Goal: Information Seeking & Learning: Learn about a topic

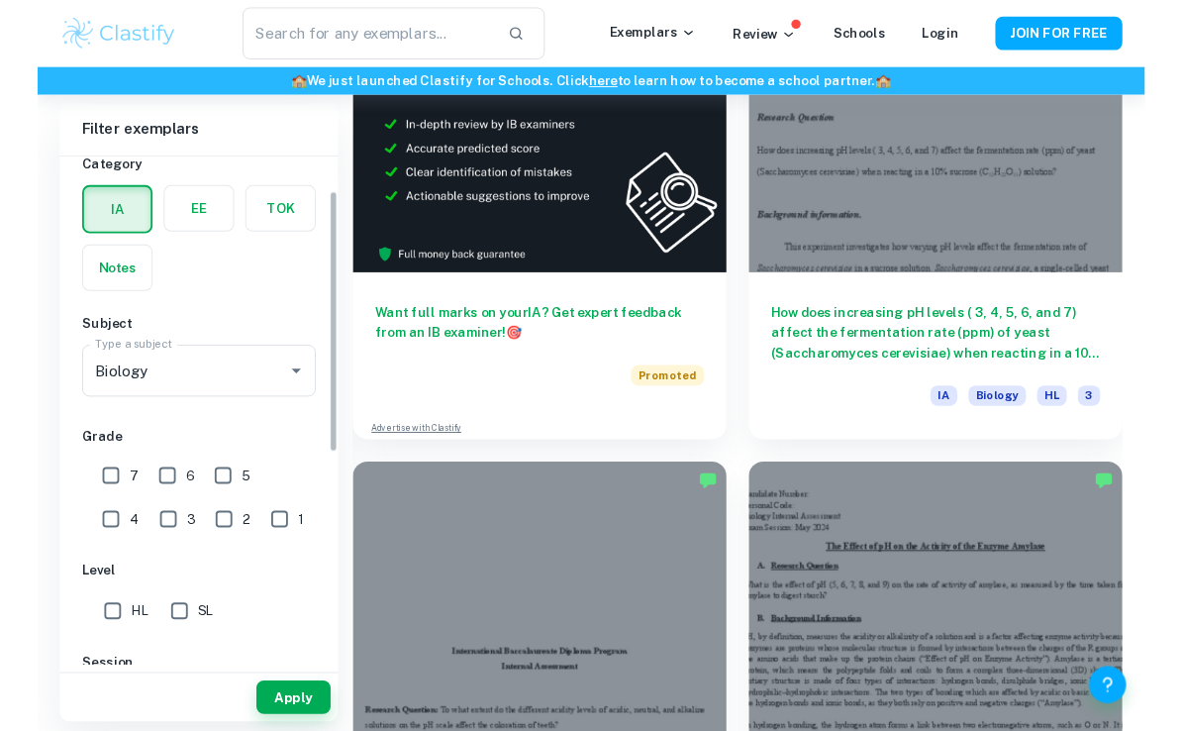
scroll to position [72, 0]
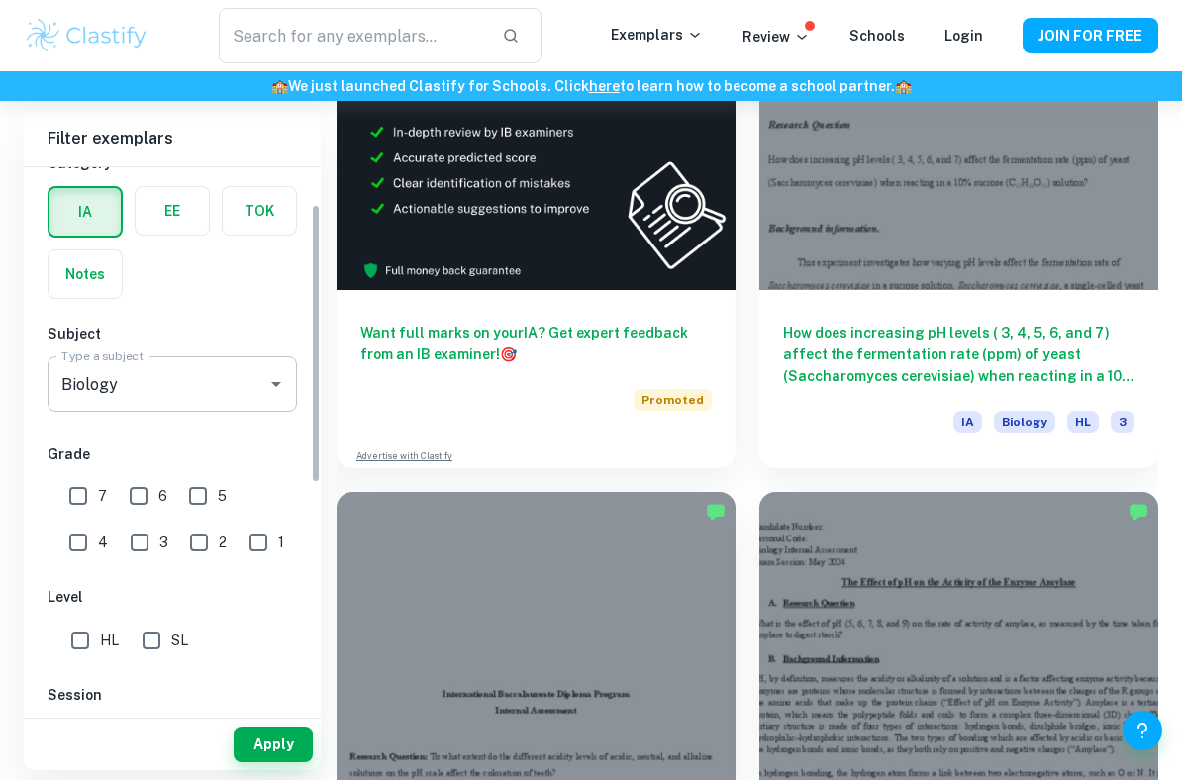
click at [110, 382] on input "Biology" at bounding box center [144, 384] width 176 height 38
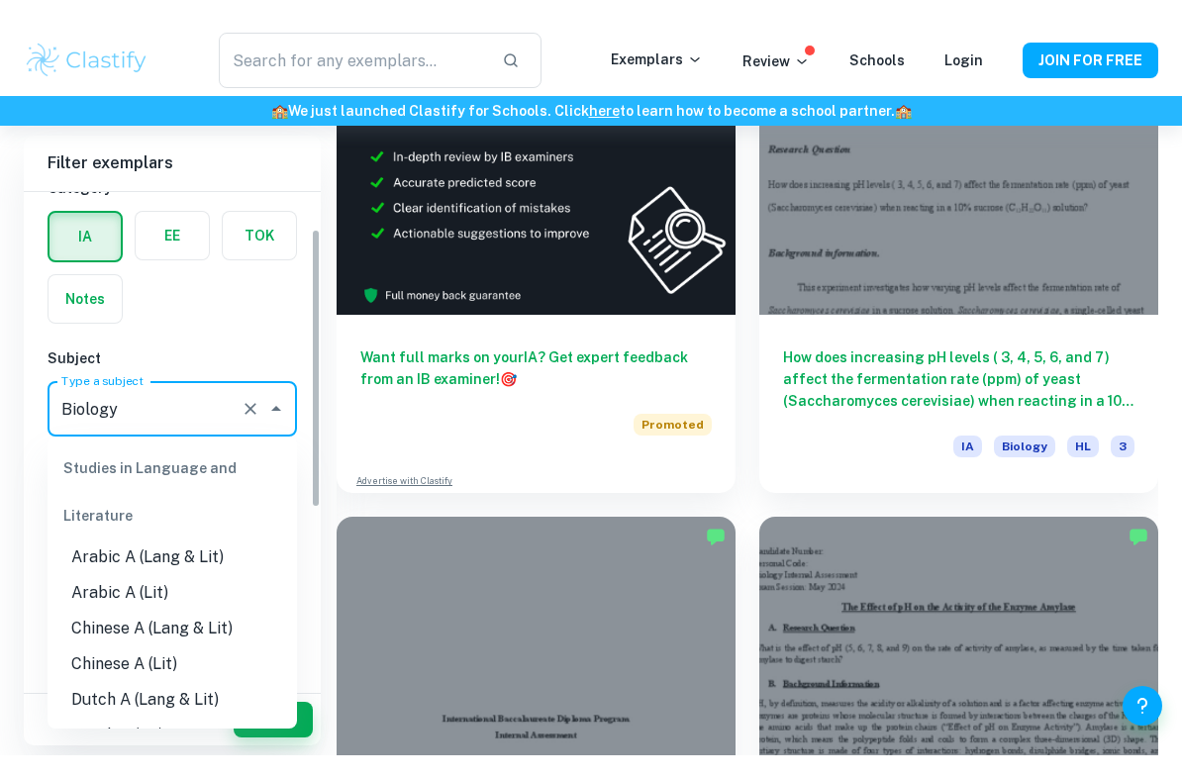
scroll to position [2180, 0]
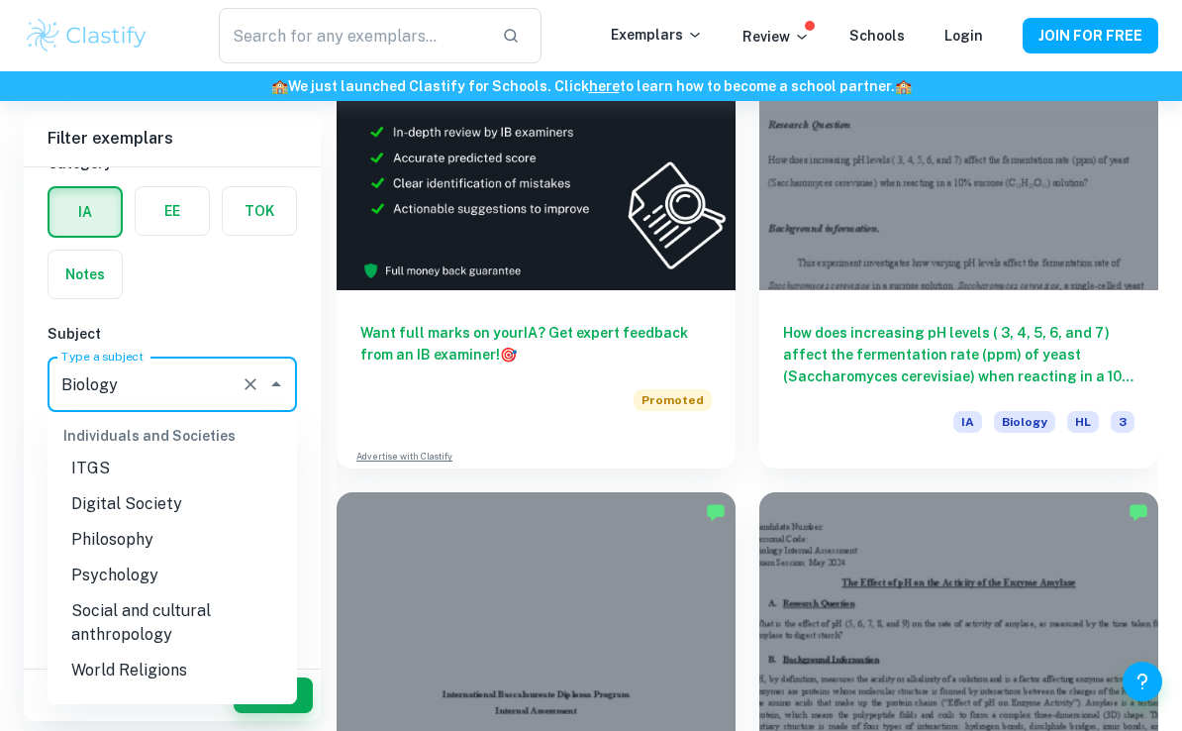
click at [180, 315] on div "IB College Category IA EE TOK Notes Subject Type a subject Biology Type a subje…" at bounding box center [172, 621] width 297 height 1052
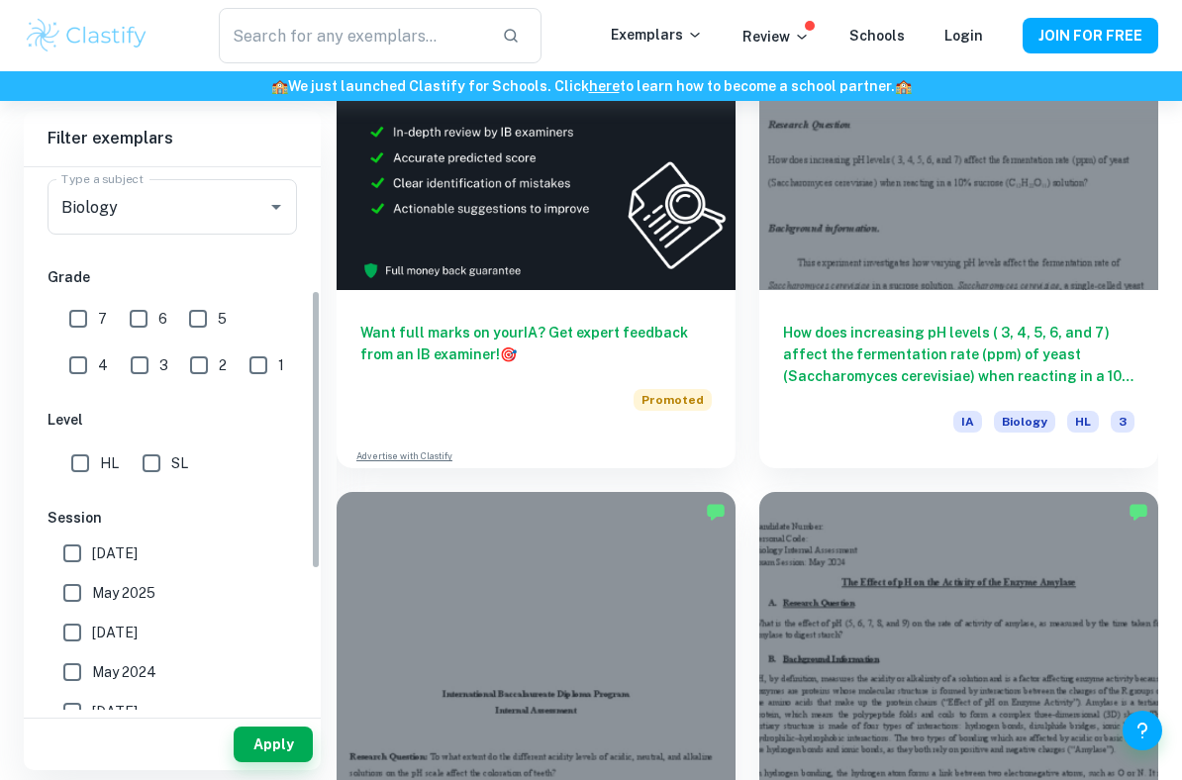
scroll to position [255, 0]
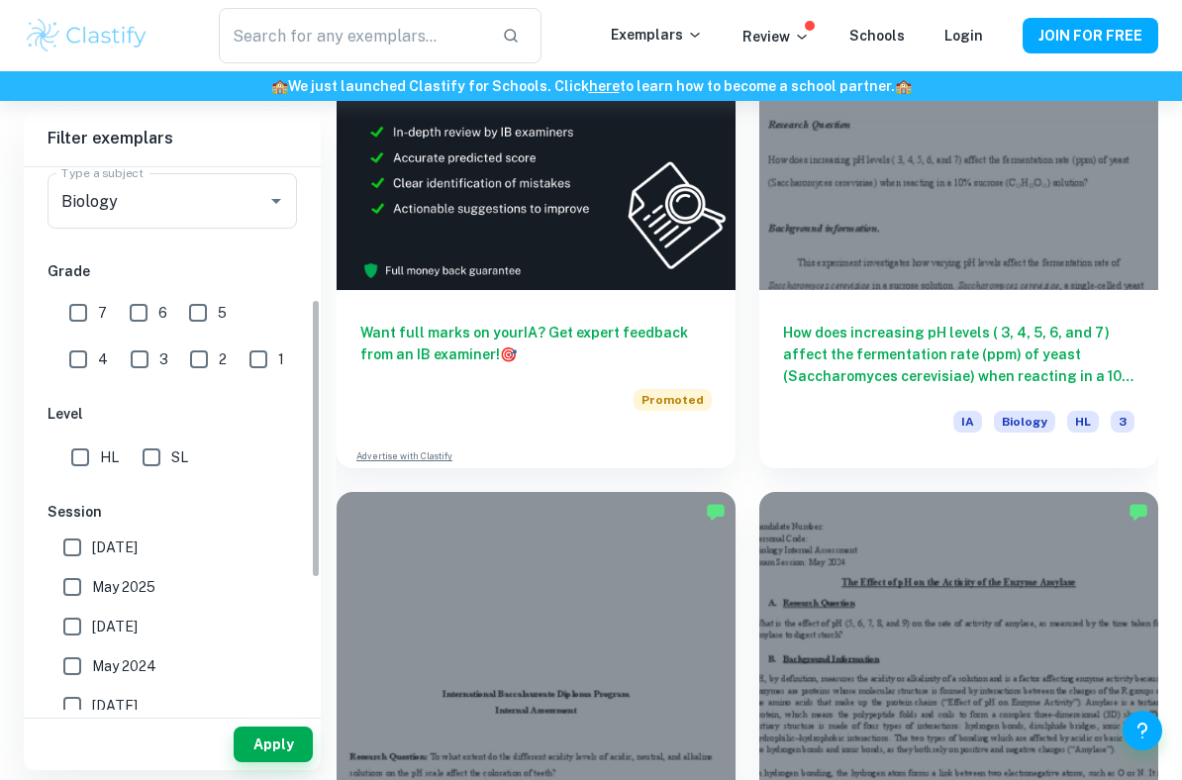
click at [141, 460] on input "SL" at bounding box center [152, 458] width 40 height 40
checkbox input "true"
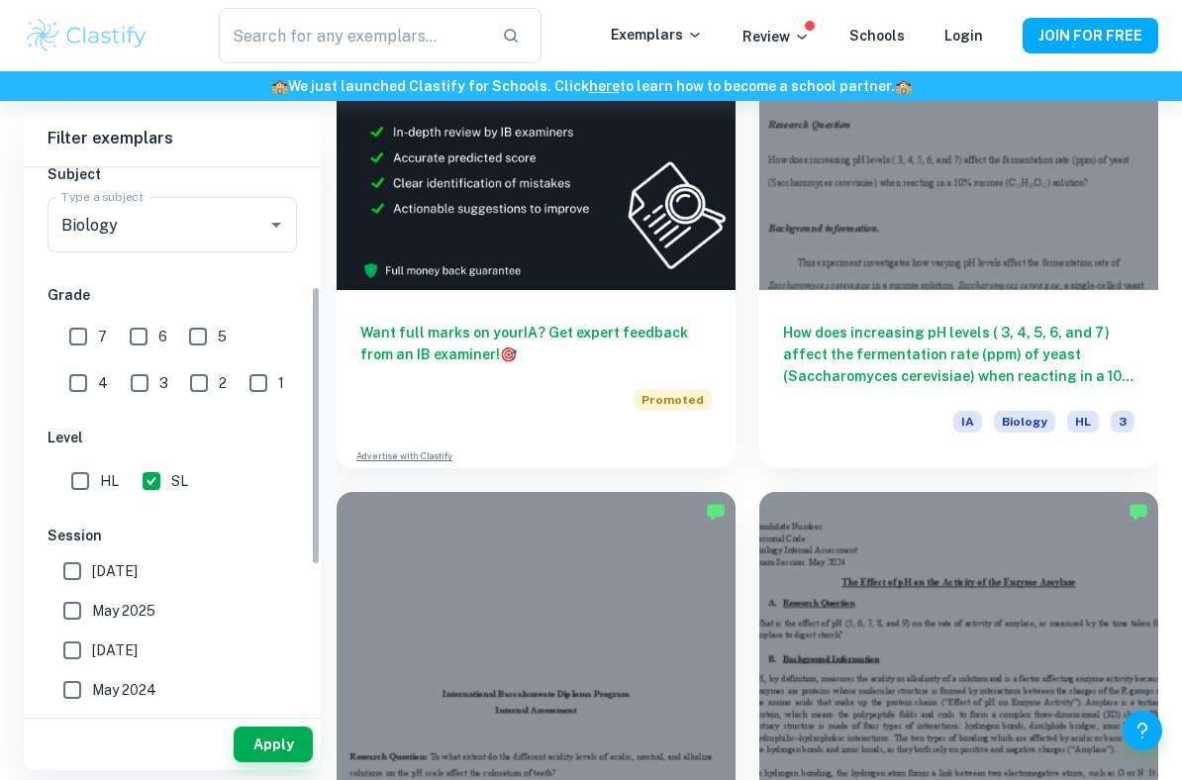
scroll to position [231, 0]
click at [88, 349] on input "7" at bounding box center [78, 338] width 40 height 40
checkbox input "true"
click at [261, 740] on button "Apply" at bounding box center [273, 745] width 79 height 36
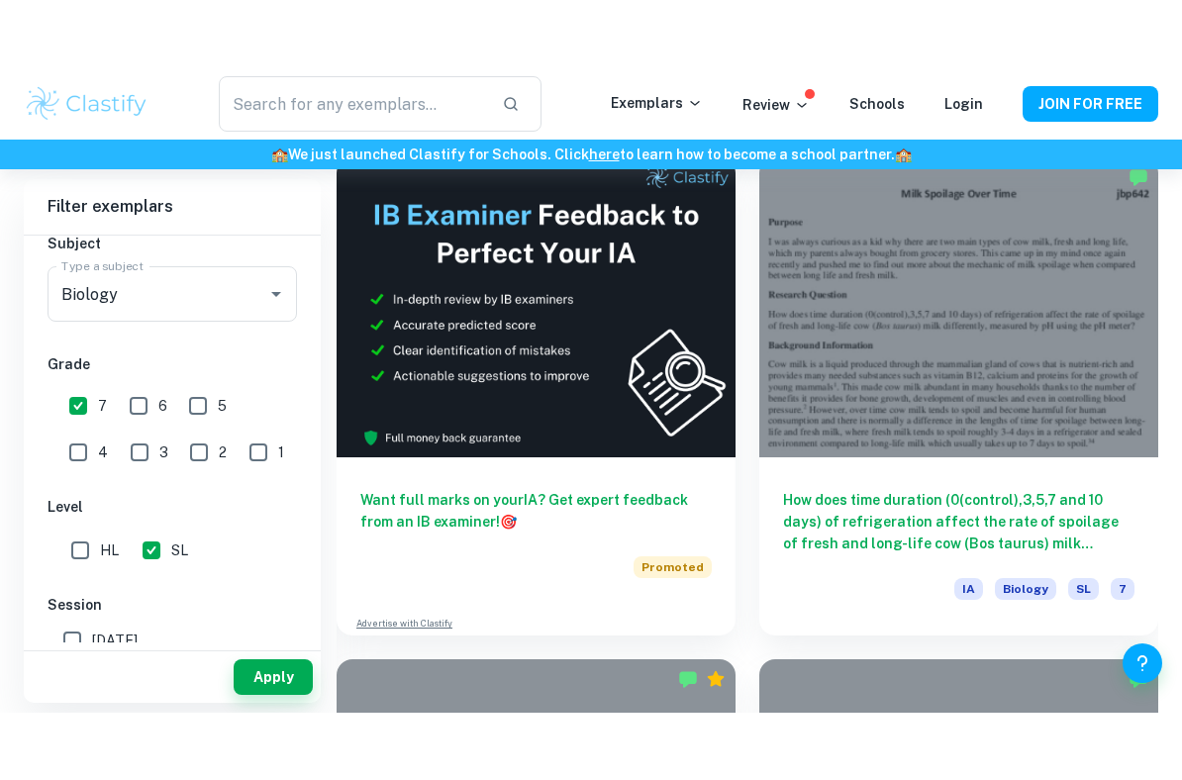
scroll to position [1107, 0]
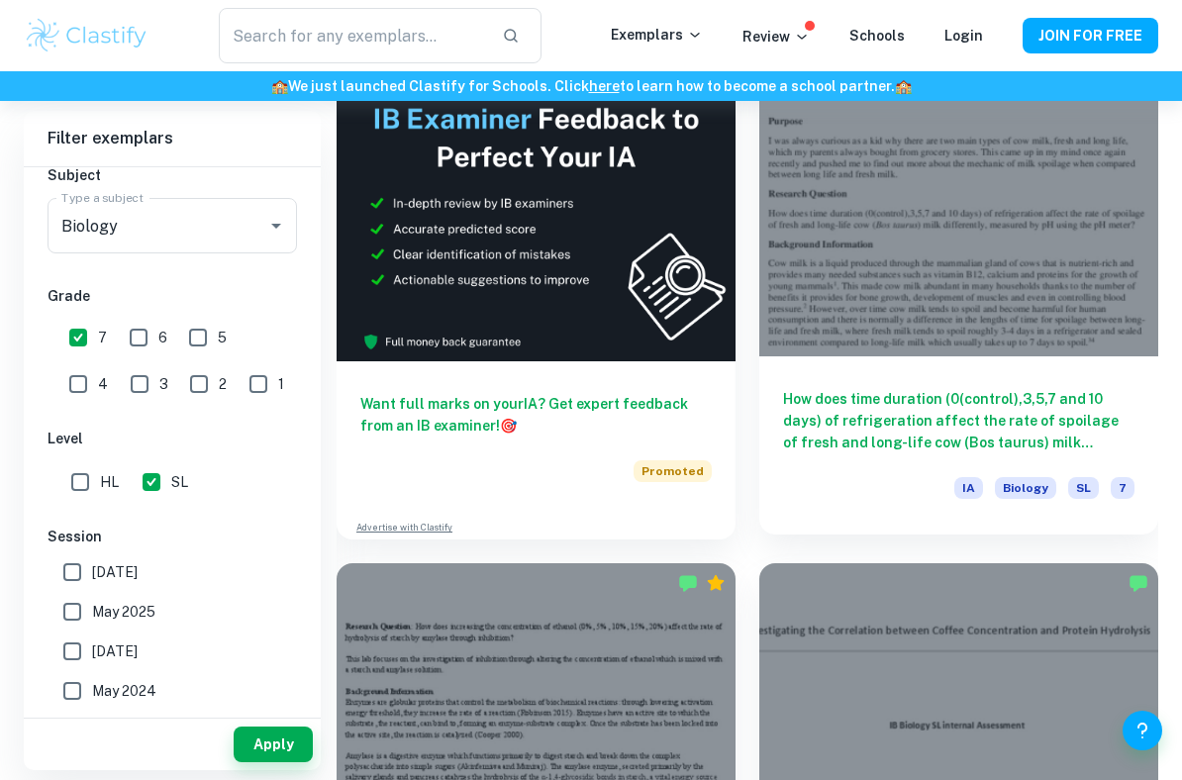
click at [1106, 328] on div at bounding box center [959, 205] width 399 height 299
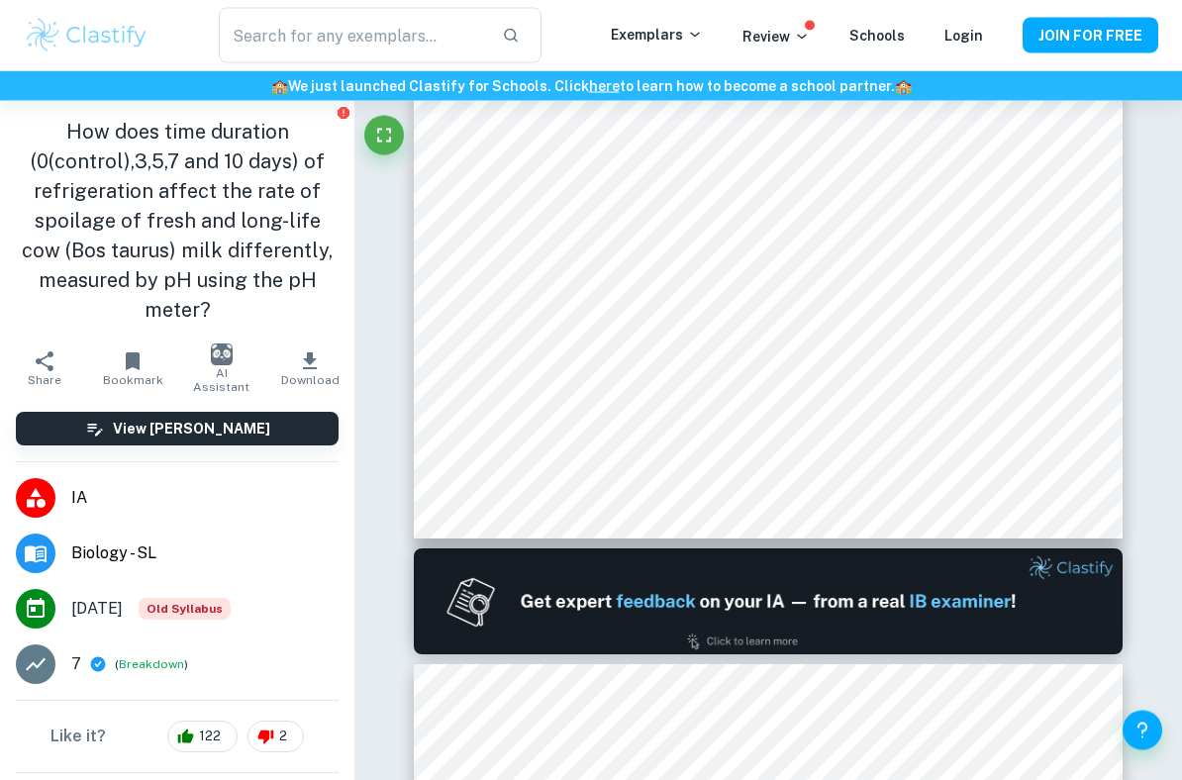
scroll to position [500, 0]
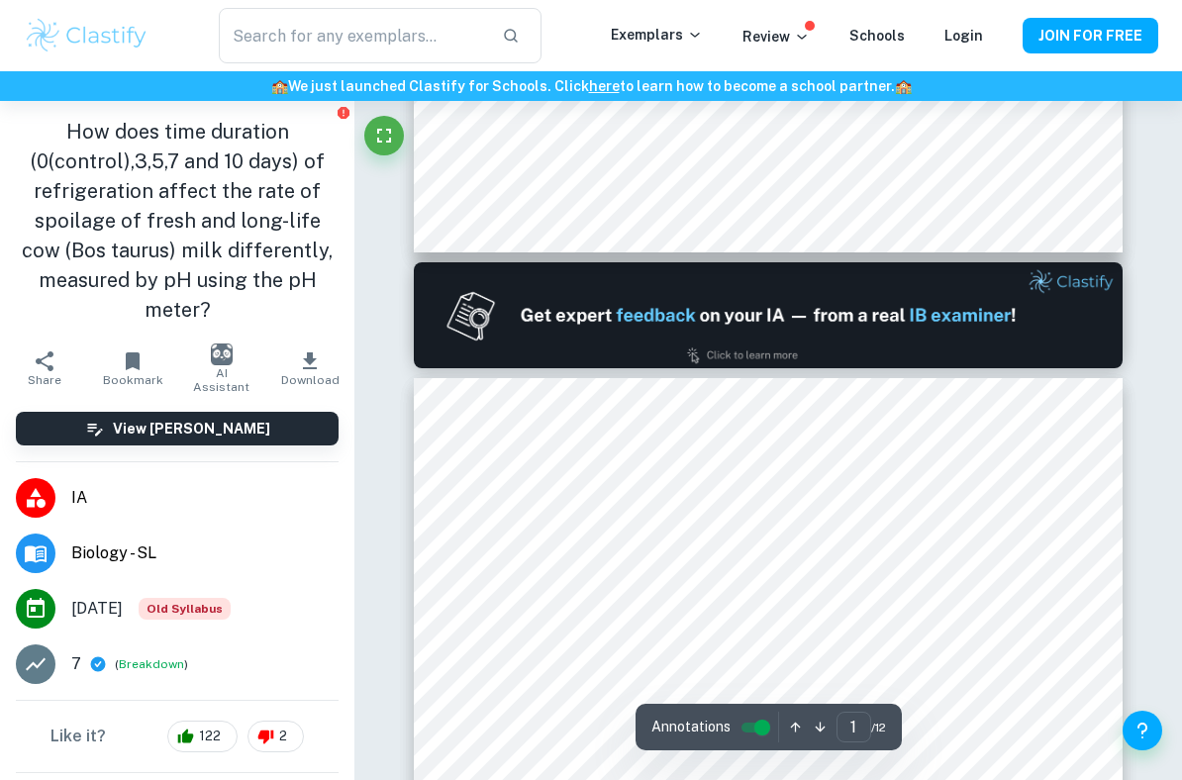
type input "2"
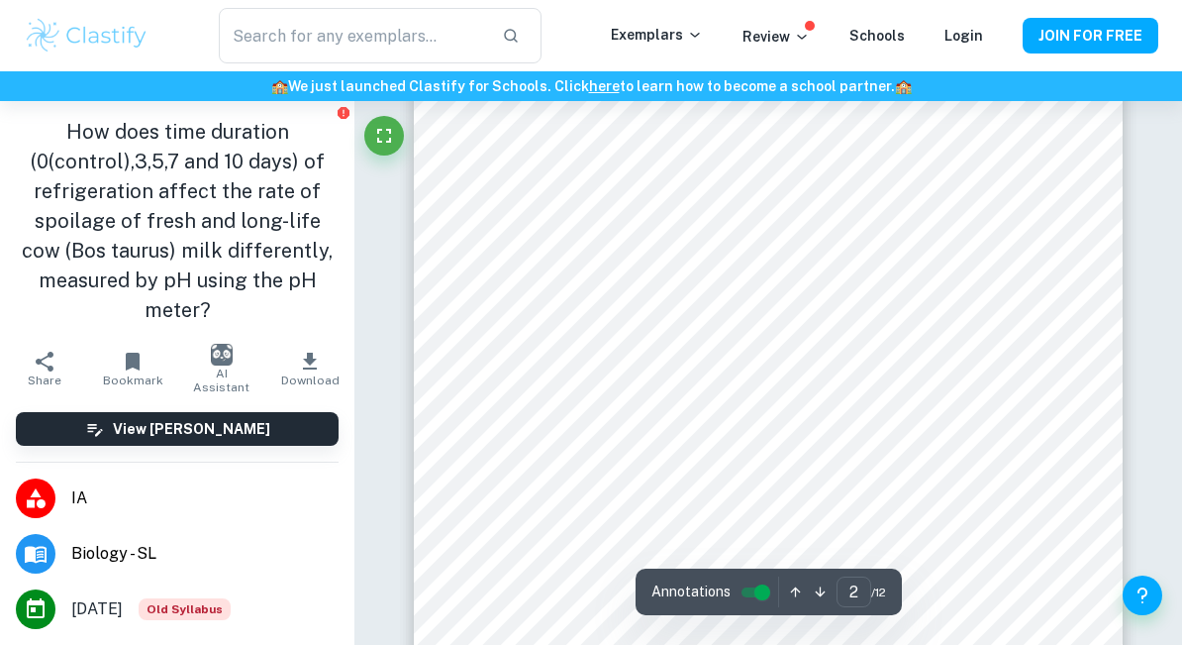
scroll to position [1132, 0]
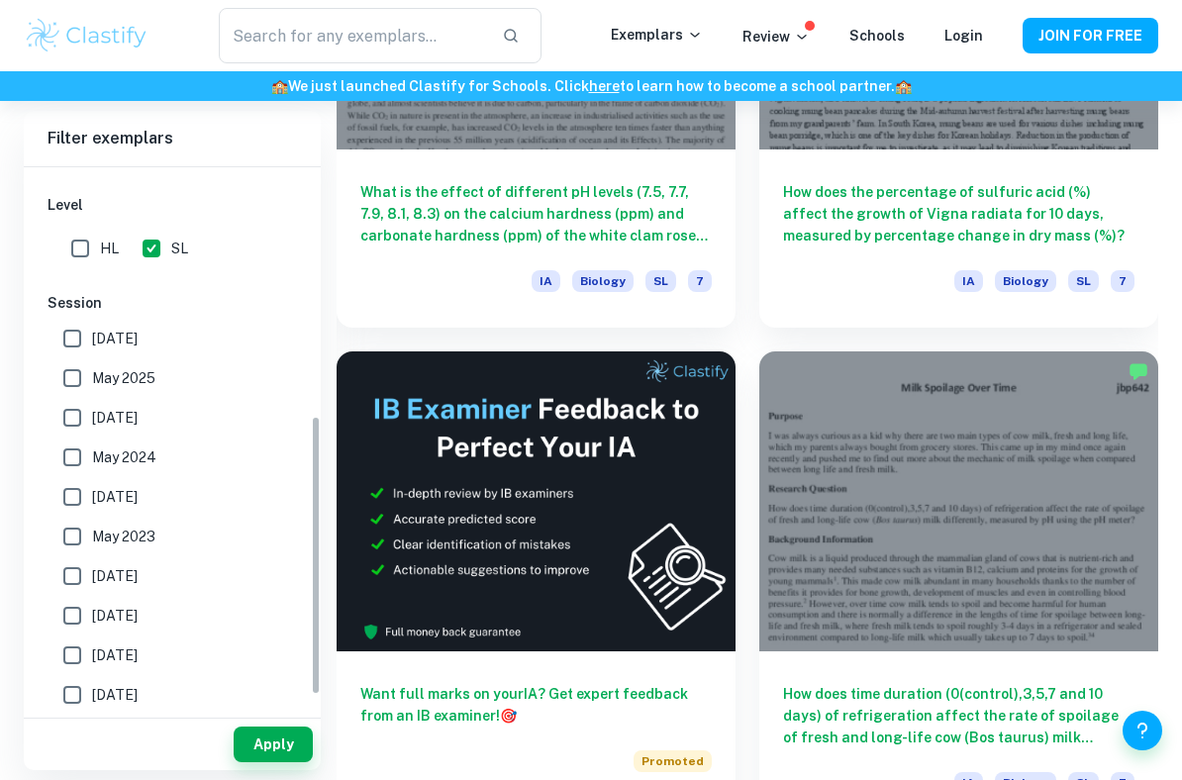
scroll to position [461, 0]
click at [89, 341] on input "May 2026" at bounding box center [72, 342] width 40 height 40
checkbox input "true"
click at [89, 375] on input "May 2025" at bounding box center [72, 381] width 40 height 40
checkbox input "true"
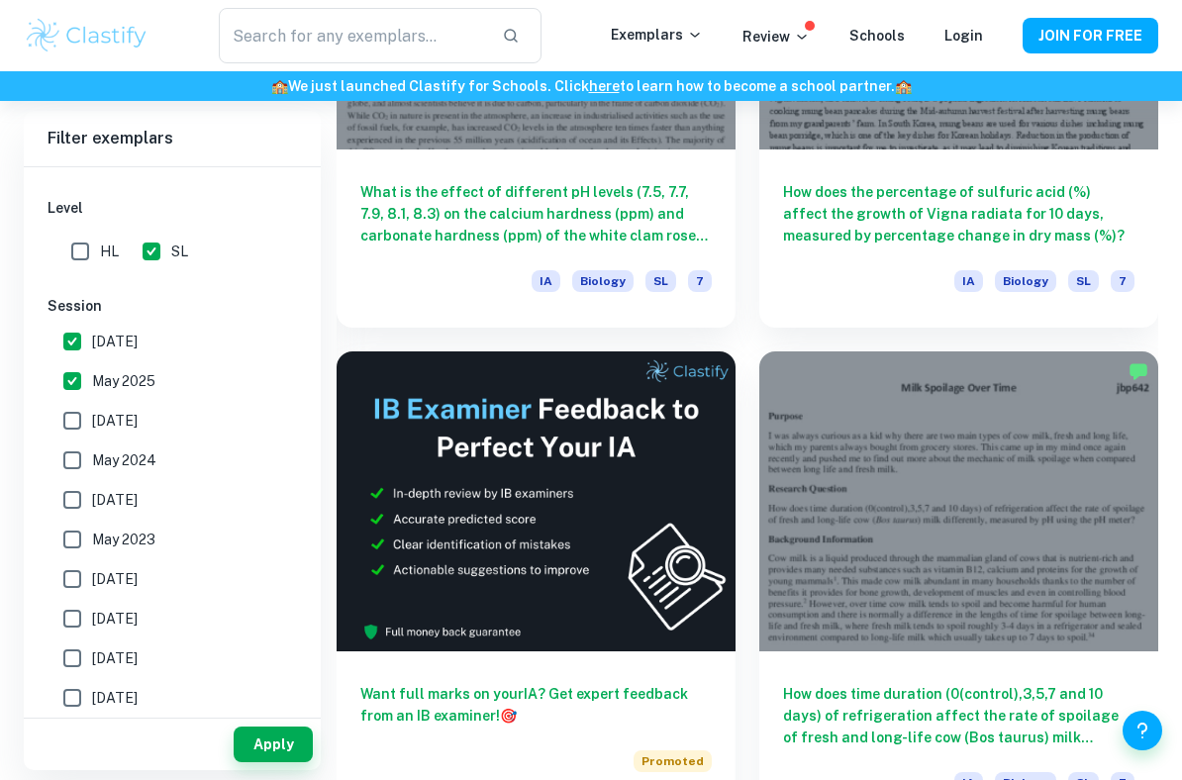
click at [84, 426] on input "November 2024" at bounding box center [72, 421] width 40 height 40
checkbox input "true"
click at [85, 458] on input "May 2024" at bounding box center [72, 461] width 40 height 40
checkbox input "true"
click at [79, 503] on input "November 2023" at bounding box center [72, 500] width 40 height 40
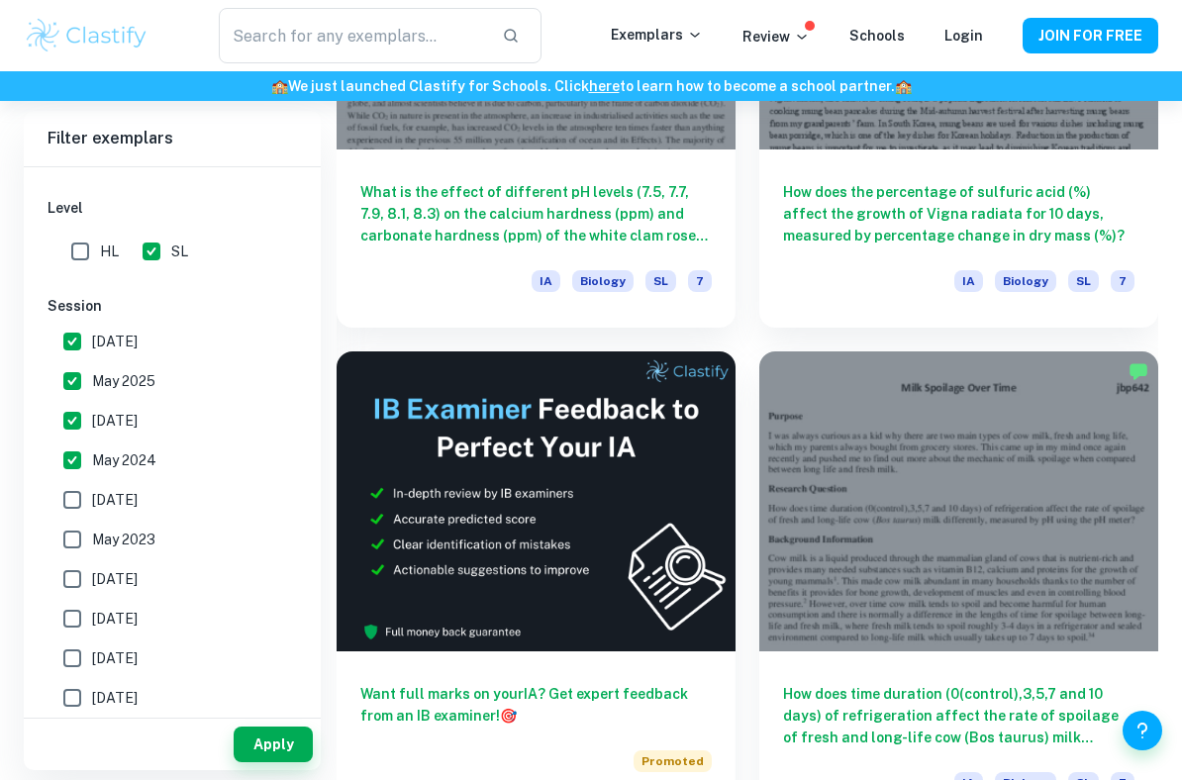
checkbox input "true"
click at [80, 541] on input "May 2023" at bounding box center [72, 540] width 40 height 40
checkbox input "true"
click at [271, 750] on button "Apply" at bounding box center [273, 745] width 79 height 36
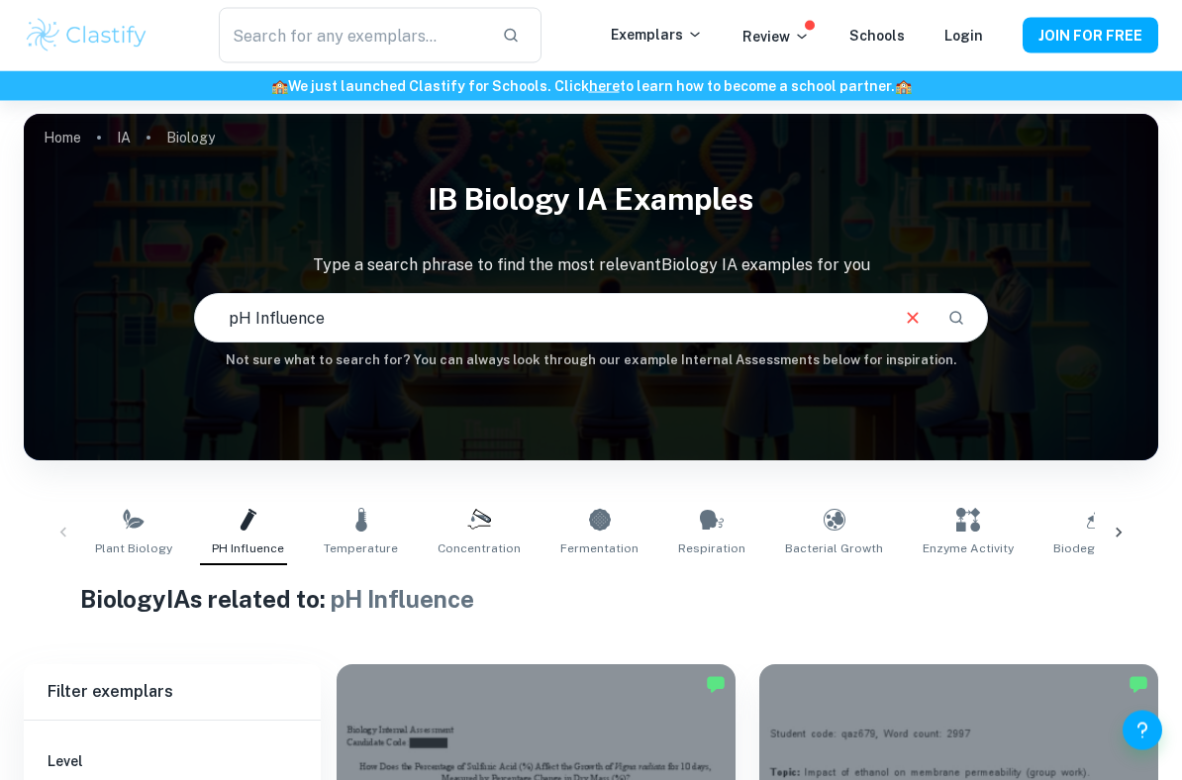
scroll to position [3, 0]
click at [117, 524] on link "Plant Biology" at bounding box center [133, 532] width 93 height 65
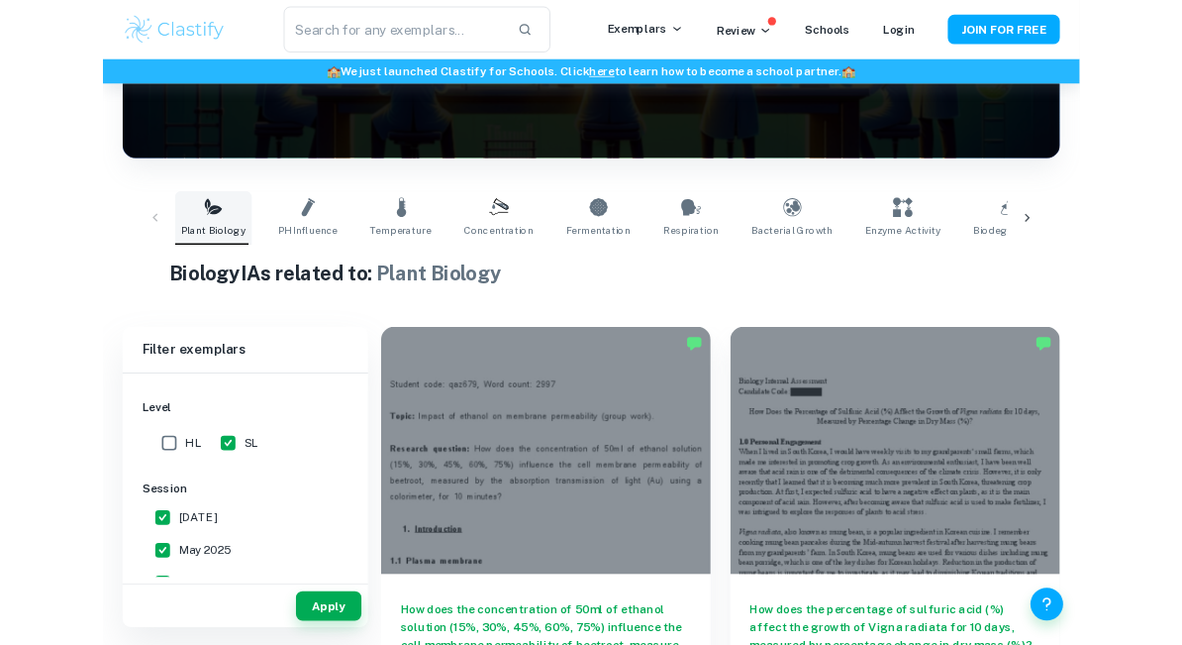
scroll to position [260, 0]
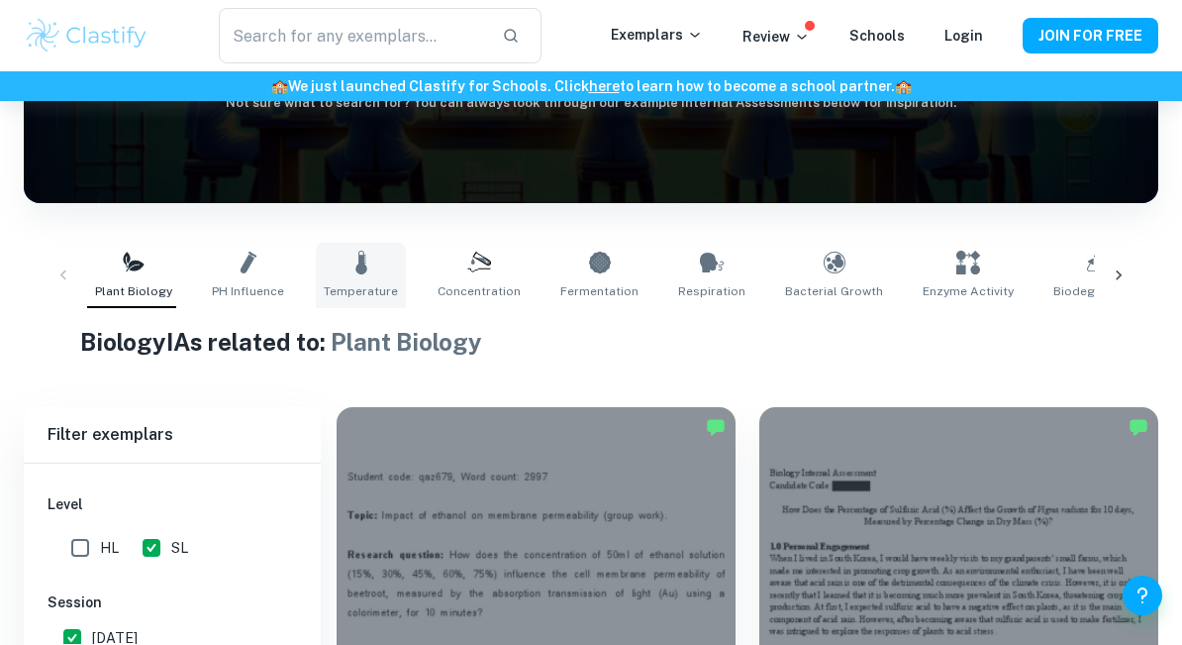
click at [358, 296] on span "Temperature" at bounding box center [361, 291] width 74 height 18
type input "Temperature"
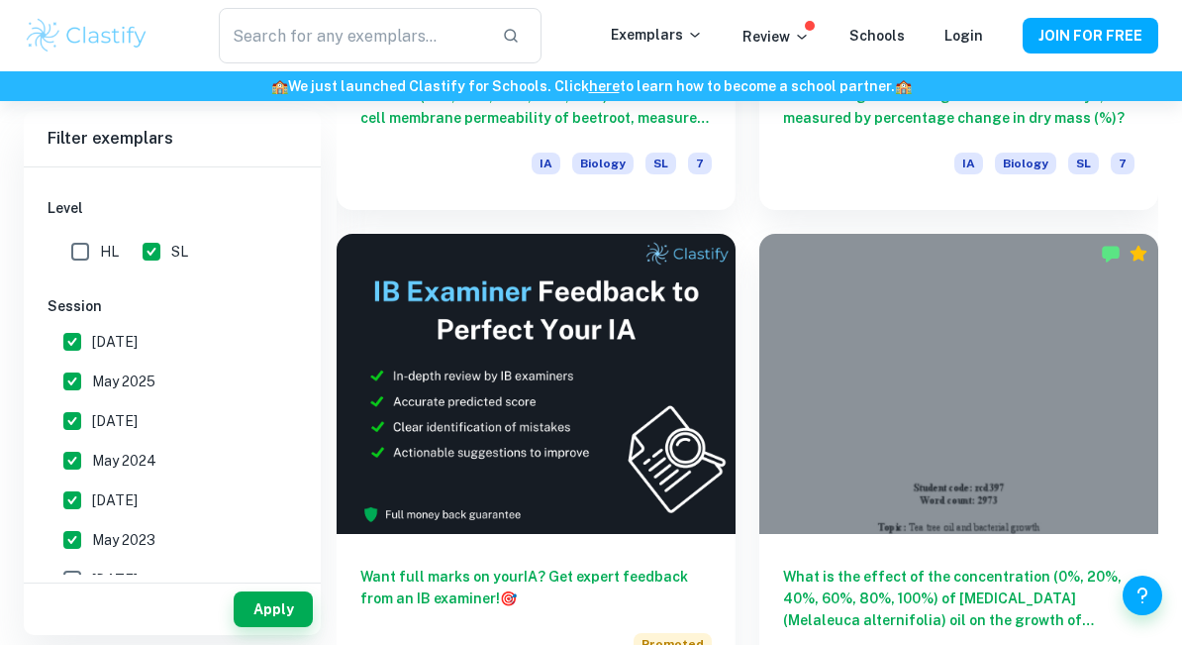
scroll to position [1002, 0]
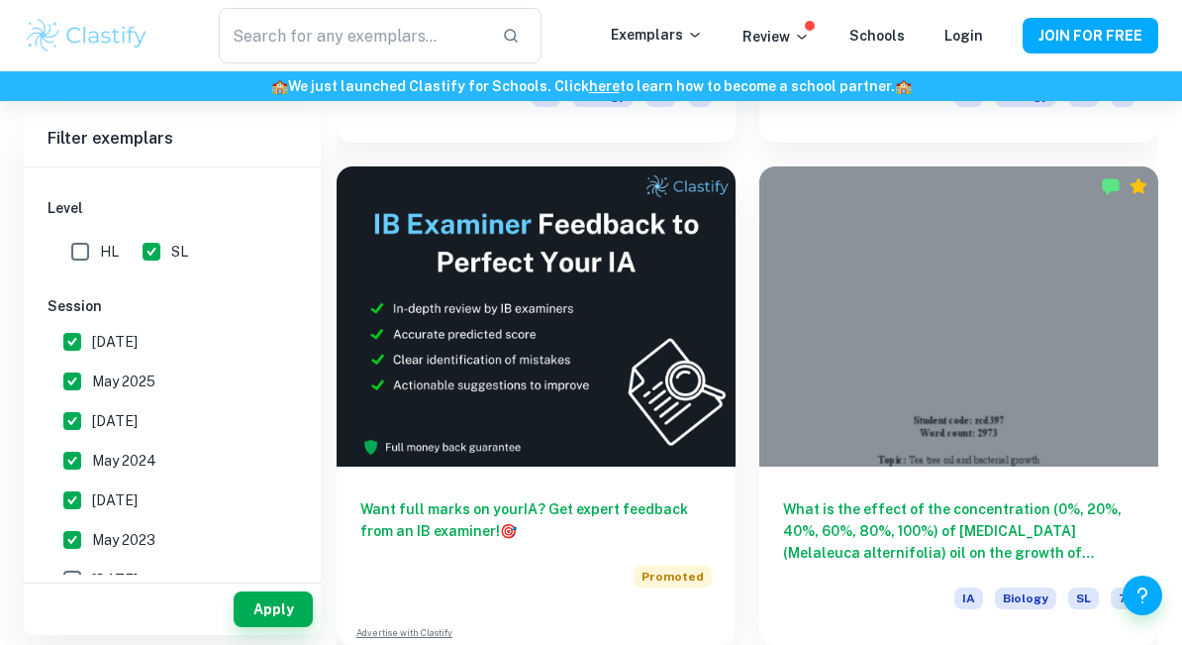
click at [72, 539] on input "May 2023" at bounding box center [72, 540] width 40 height 40
checkbox input "true"
click at [89, 467] on input "May 2024" at bounding box center [72, 461] width 40 height 40
checkbox input "false"
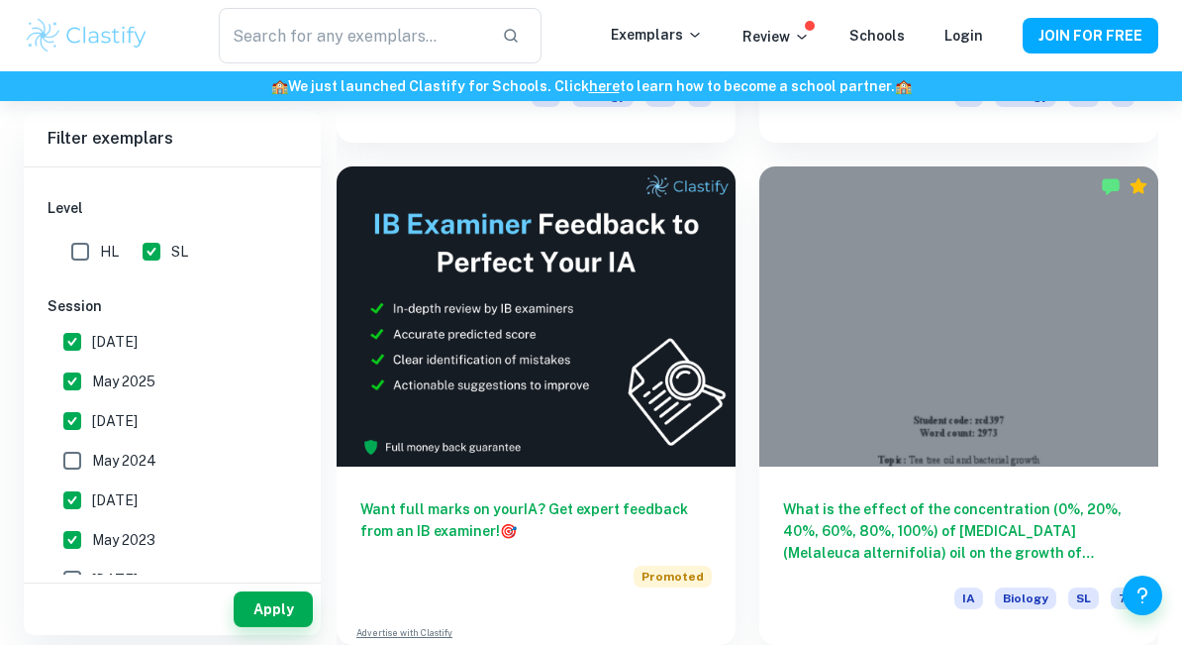
click at [82, 509] on input "November 2023" at bounding box center [72, 500] width 40 height 40
click at [81, 508] on input "November 2023" at bounding box center [72, 500] width 40 height 40
checkbox input "true"
click at [76, 409] on input "November 2024" at bounding box center [72, 421] width 40 height 40
checkbox input "false"
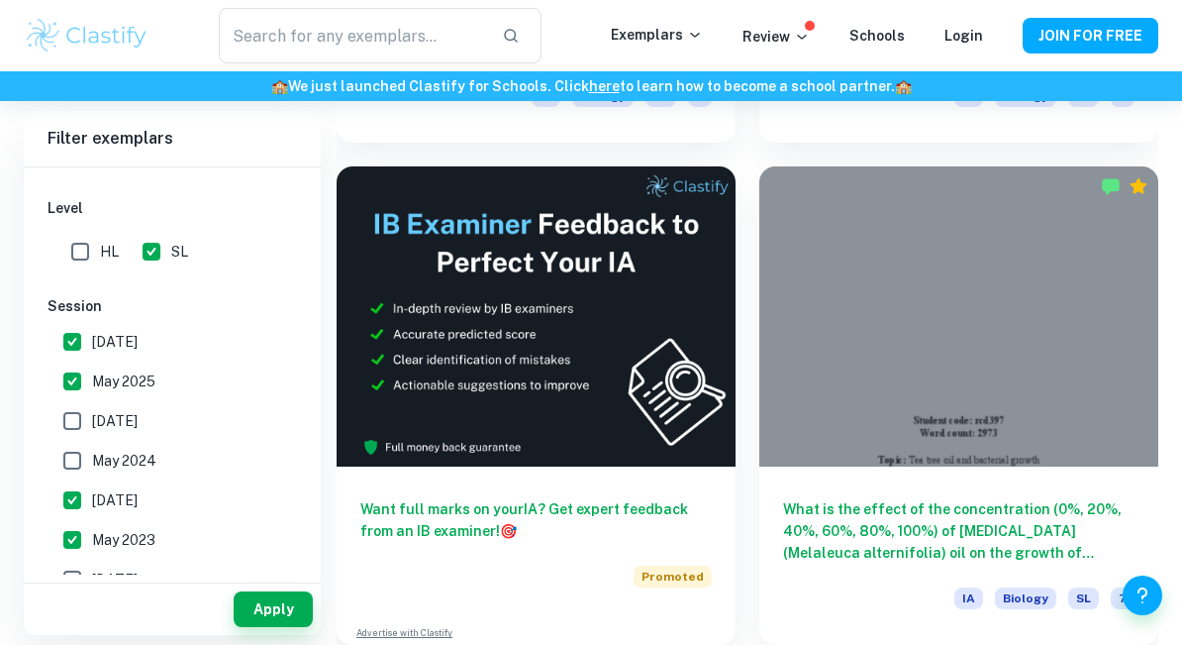
click at [75, 377] on input "May 2025" at bounding box center [72, 381] width 40 height 40
click at [74, 377] on input "May 2025" at bounding box center [72, 381] width 40 height 40
click at [60, 387] on input "May 2025" at bounding box center [72, 381] width 40 height 40
checkbox input "false"
click at [79, 343] on input "May 2026" at bounding box center [72, 342] width 40 height 40
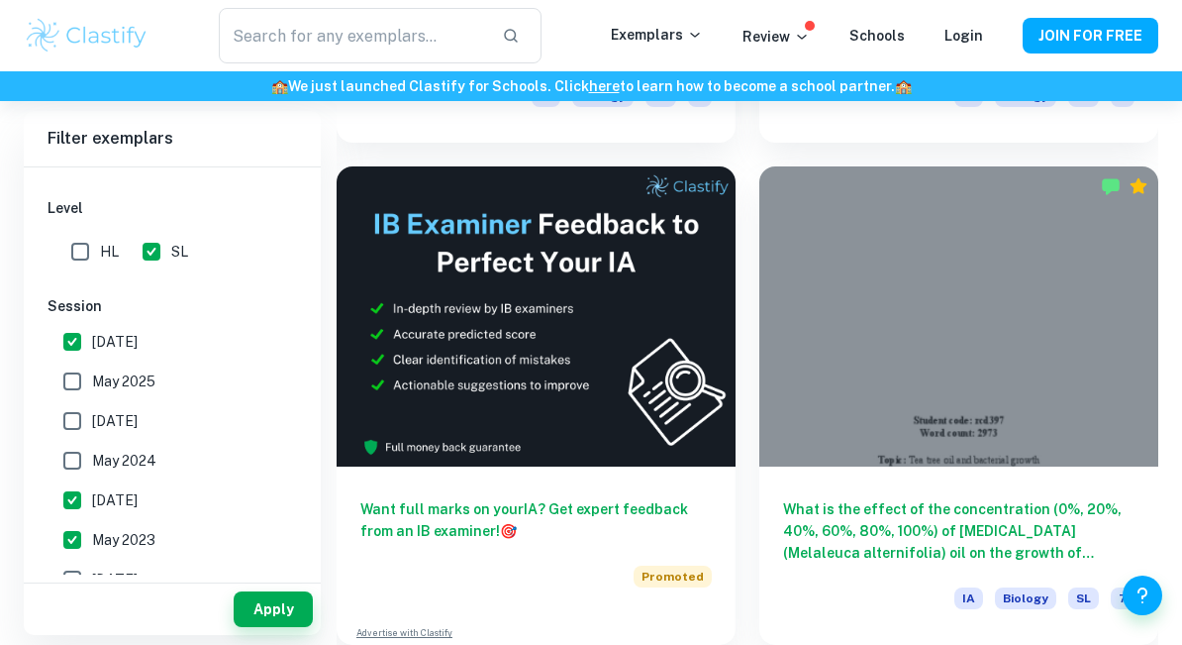
checkbox input "false"
click at [72, 513] on input "November 2023" at bounding box center [72, 500] width 40 height 40
click at [71, 512] on input "November 2023" at bounding box center [72, 500] width 40 height 40
checkbox input "true"
click at [75, 545] on input "May 2023" at bounding box center [72, 540] width 40 height 40
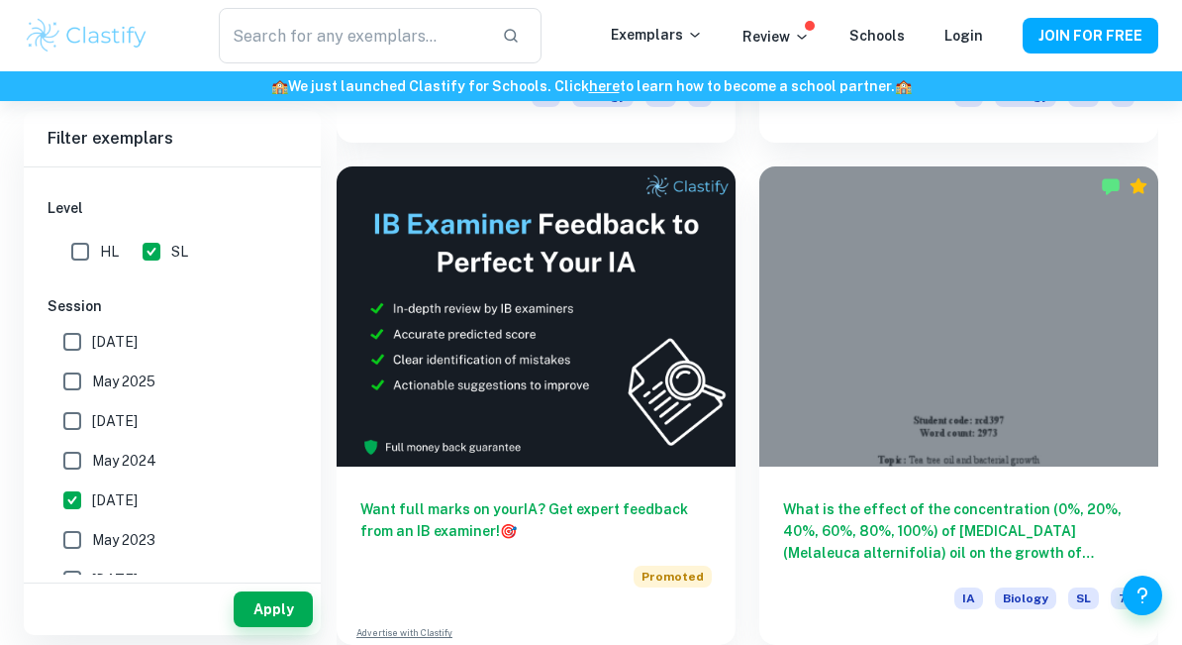
click at [74, 545] on input "May 2023" at bounding box center [72, 540] width 40 height 40
click at [71, 535] on input "May 2023" at bounding box center [72, 540] width 40 height 40
checkbox input "false"
click at [81, 493] on input "November 2023" at bounding box center [72, 500] width 40 height 40
checkbox input "false"
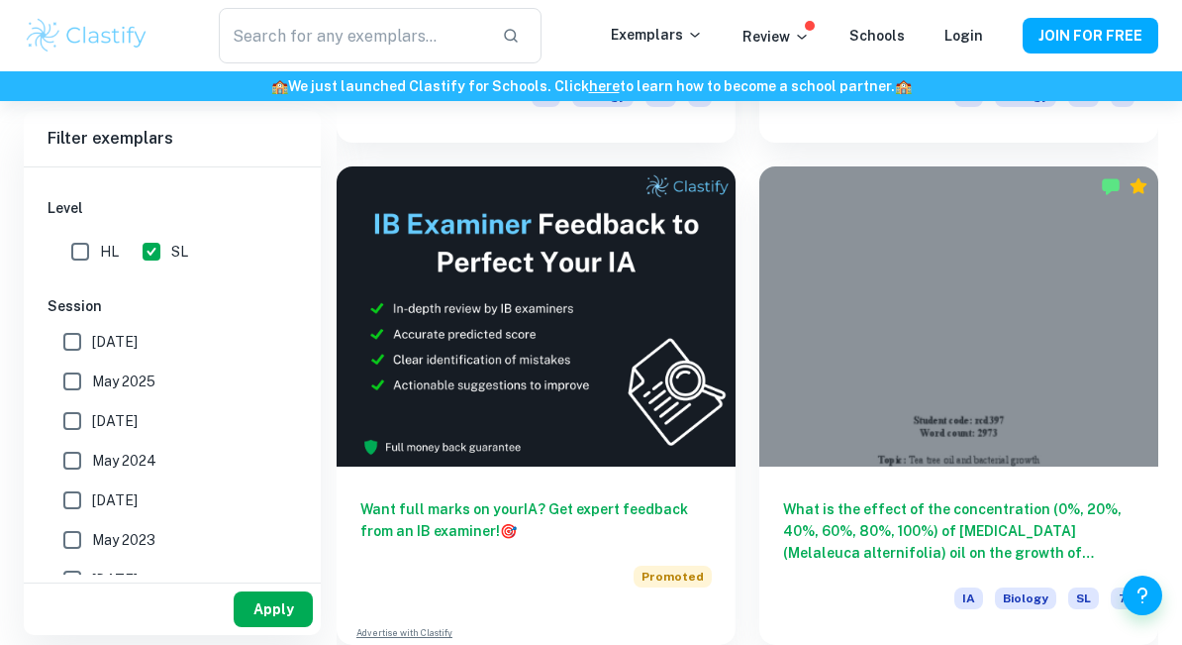
click at [272, 621] on button "Apply" at bounding box center [273, 609] width 79 height 36
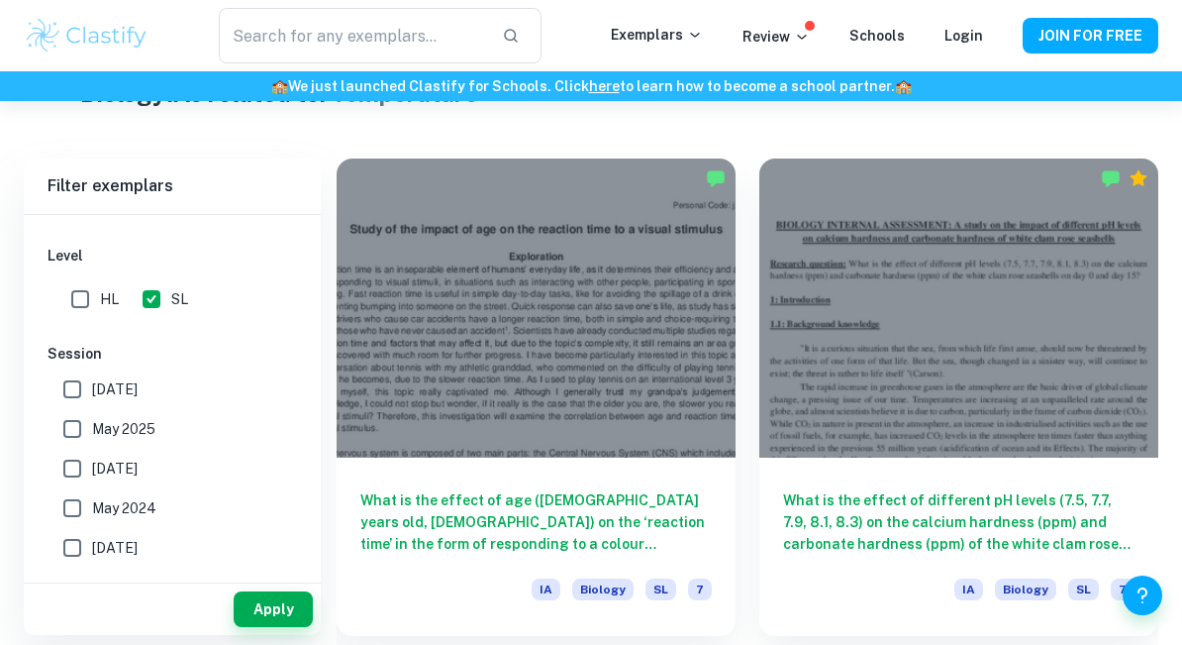
scroll to position [0, 0]
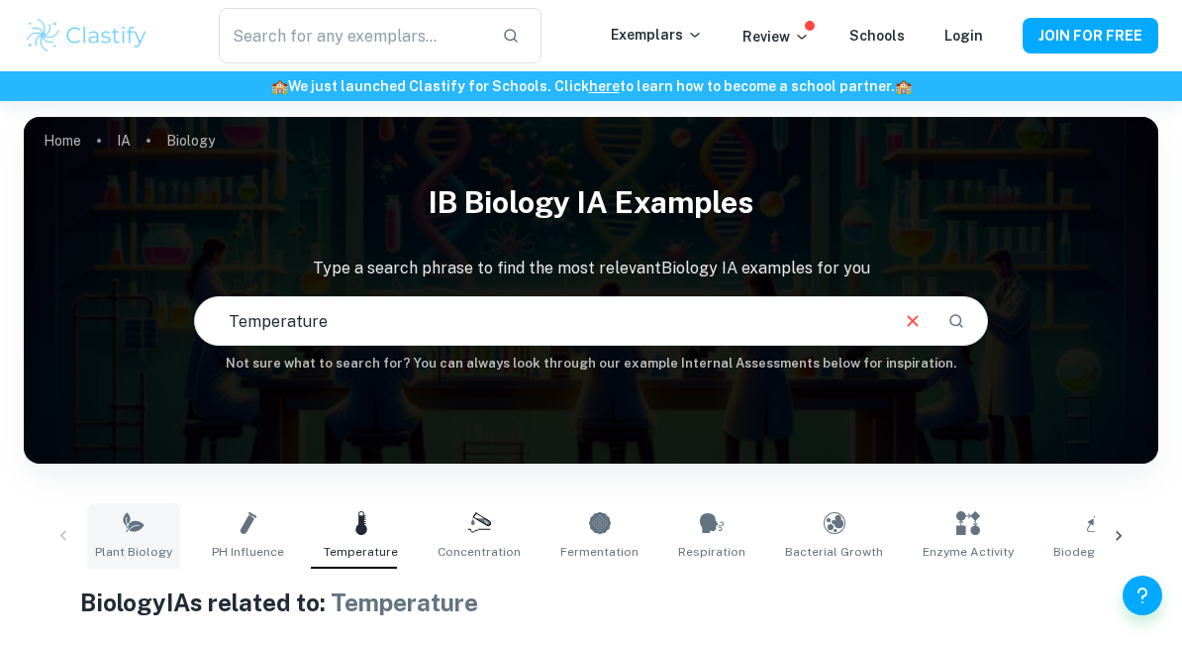
click at [137, 527] on icon at bounding box center [135, 526] width 18 height 11
type input "Plant Biology"
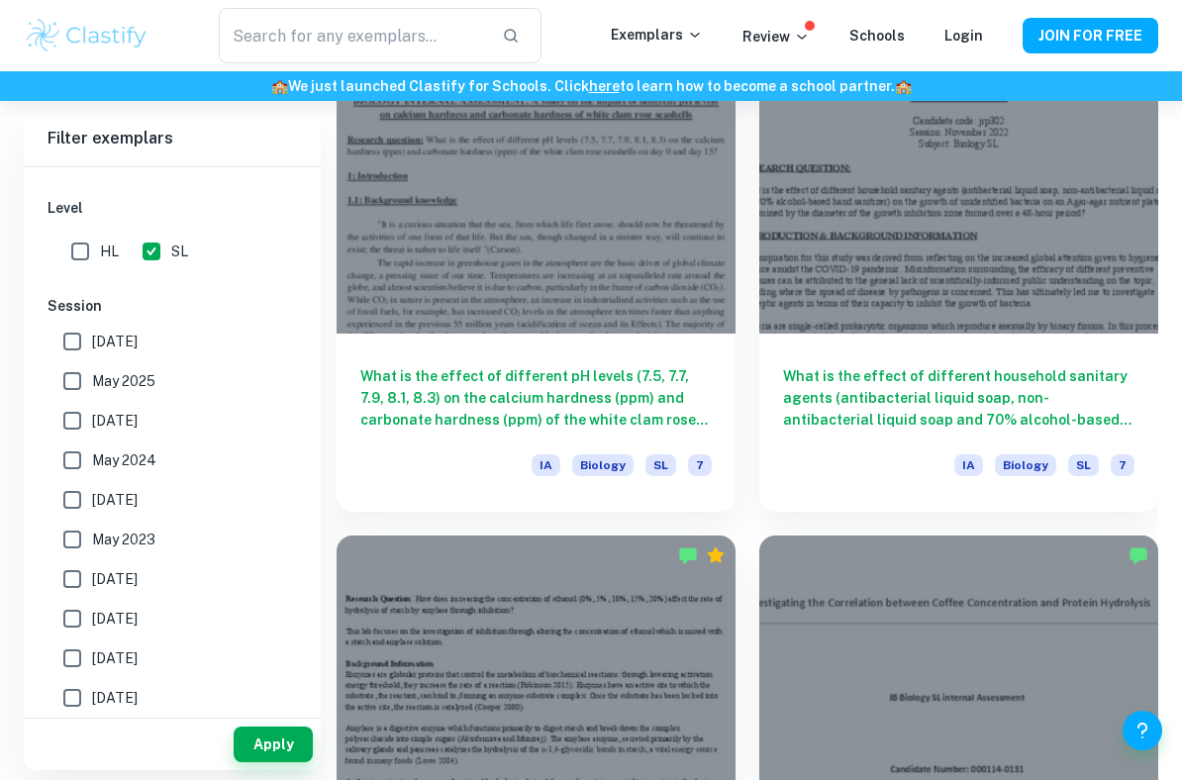
scroll to position [3640, 0]
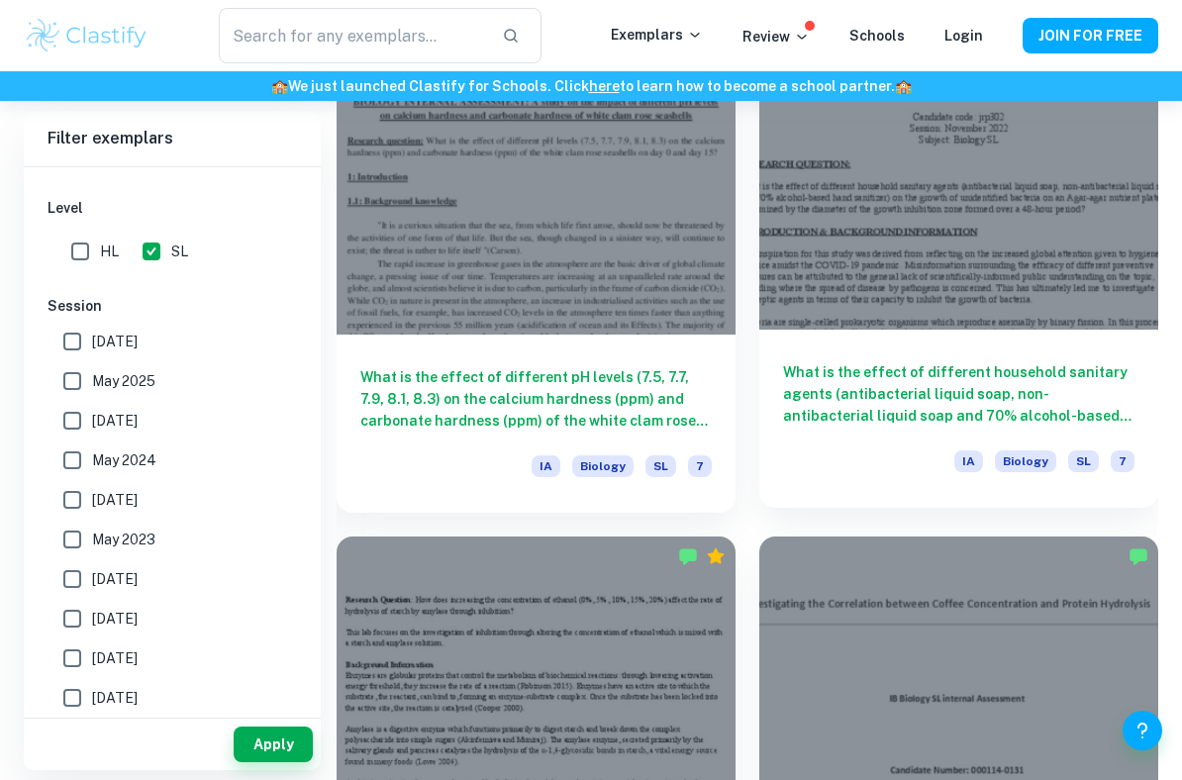
click at [875, 268] on div at bounding box center [959, 180] width 399 height 299
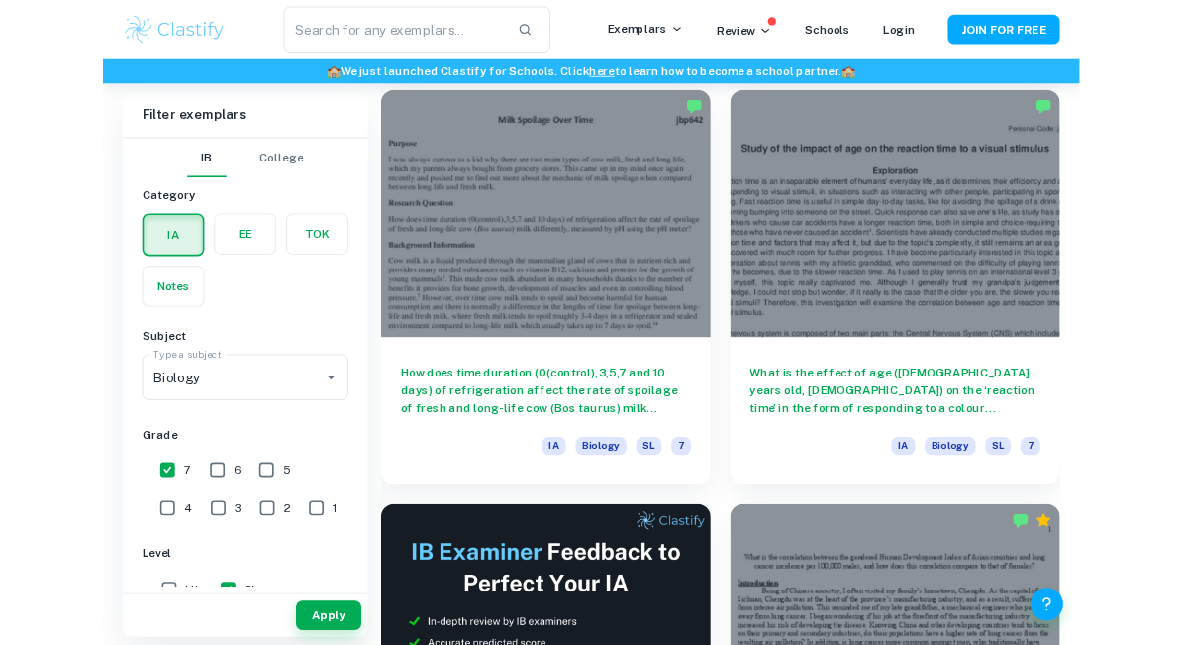
scroll to position [4568, 0]
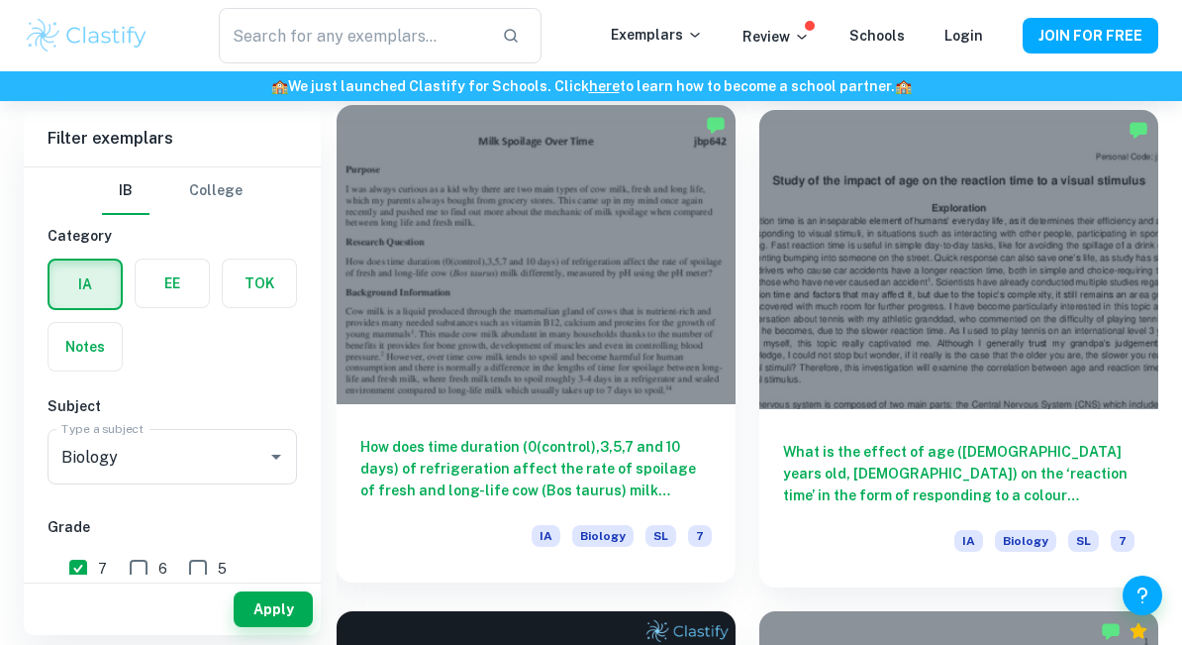
click at [690, 373] on div at bounding box center [536, 254] width 399 height 299
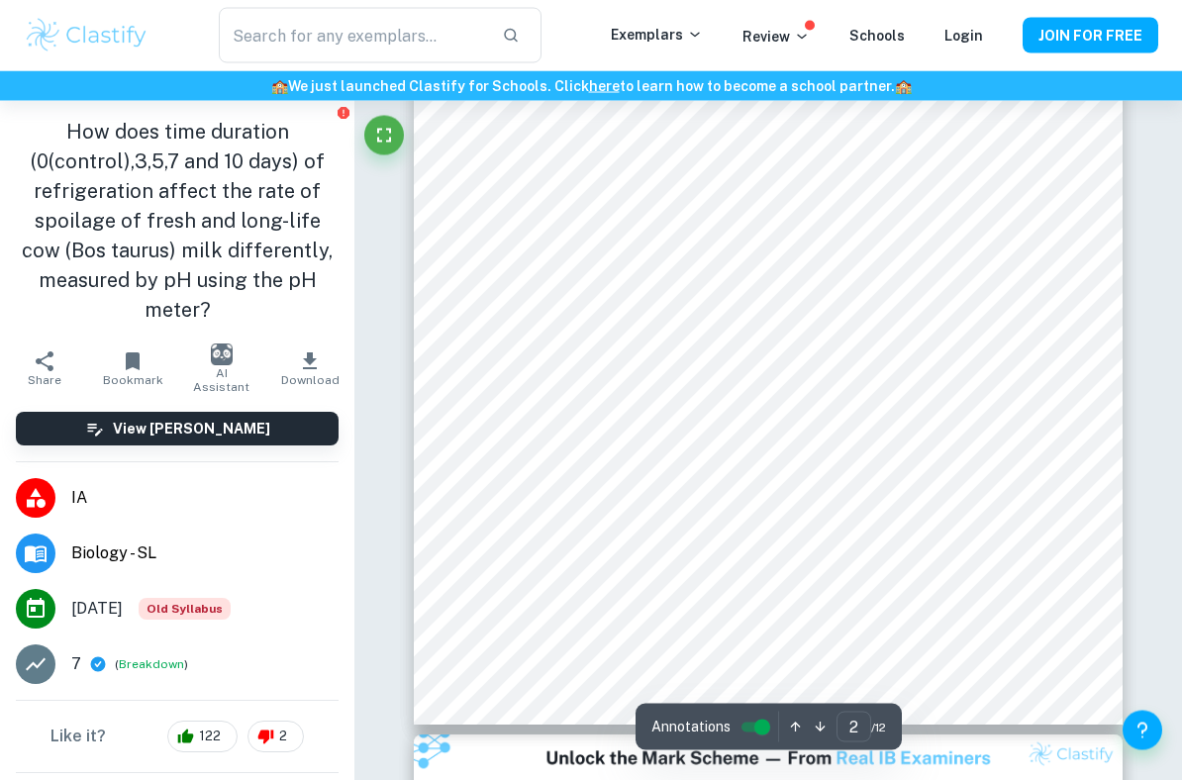
scroll to position [1358, 0]
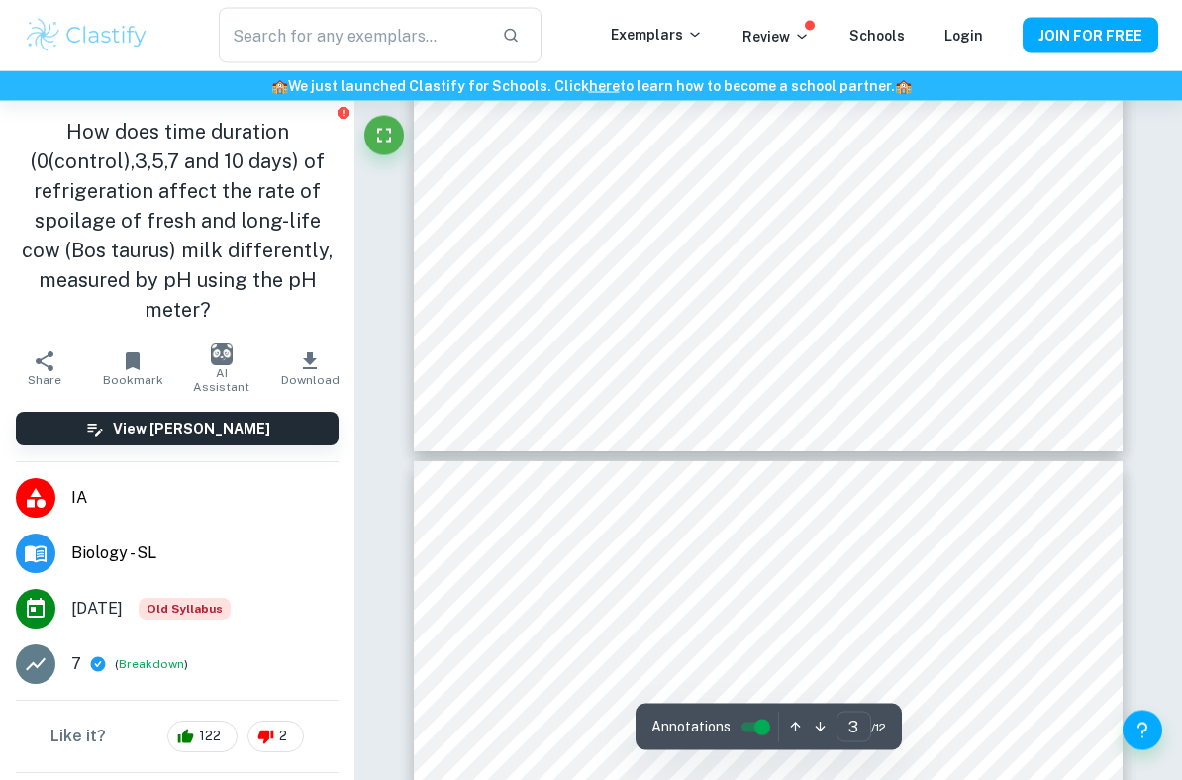
type input "4"
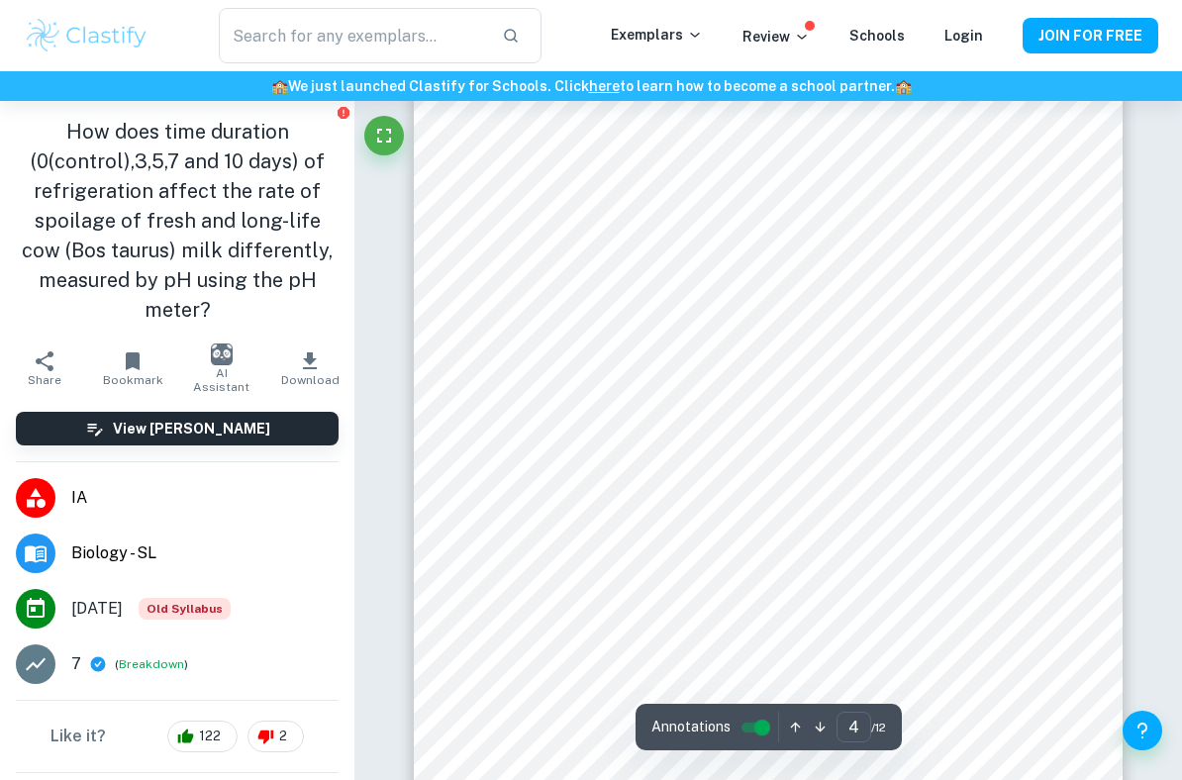
scroll to position [3235, 0]
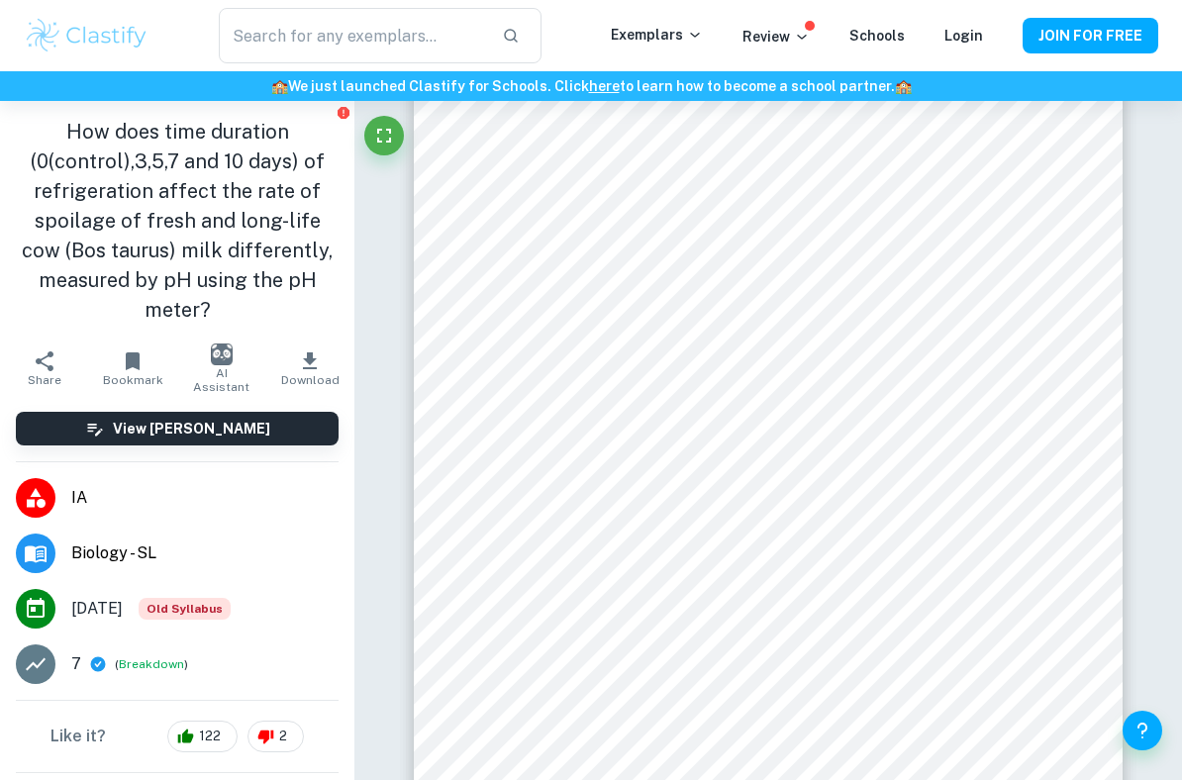
click at [35, 46] on img at bounding box center [87, 36] width 126 height 40
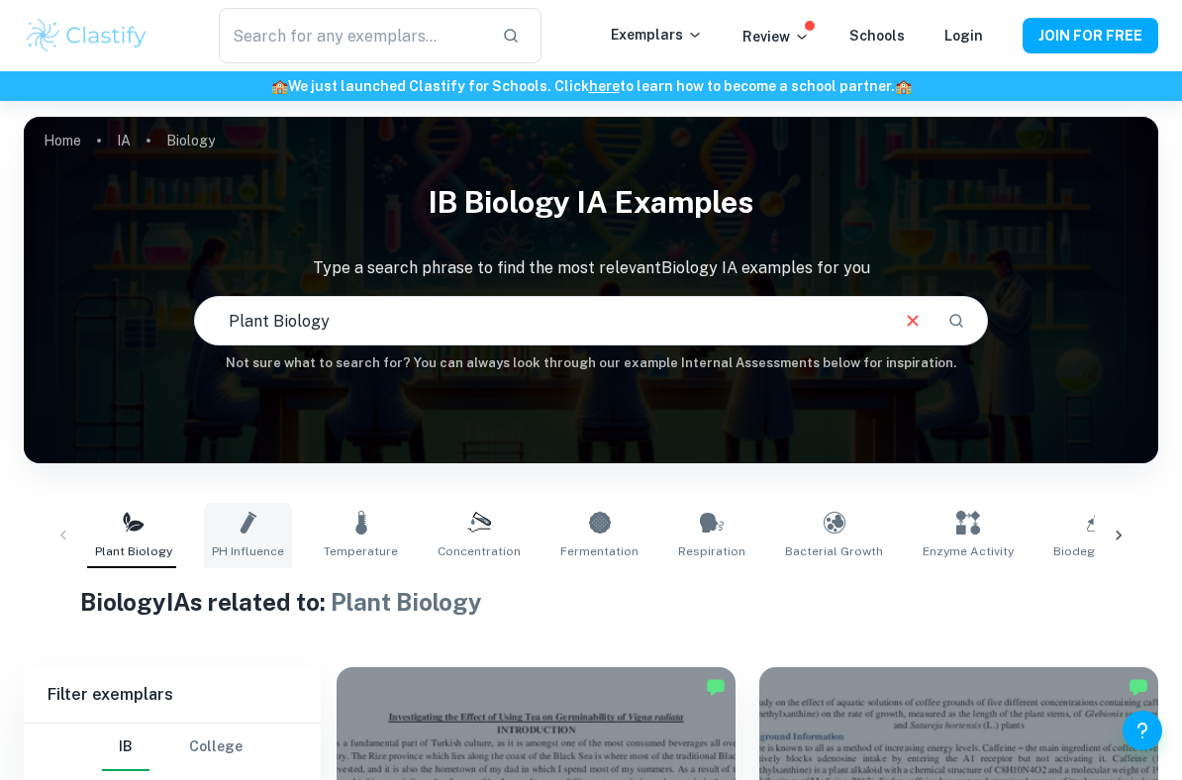
click at [258, 536] on link "pH Influence" at bounding box center [248, 535] width 88 height 65
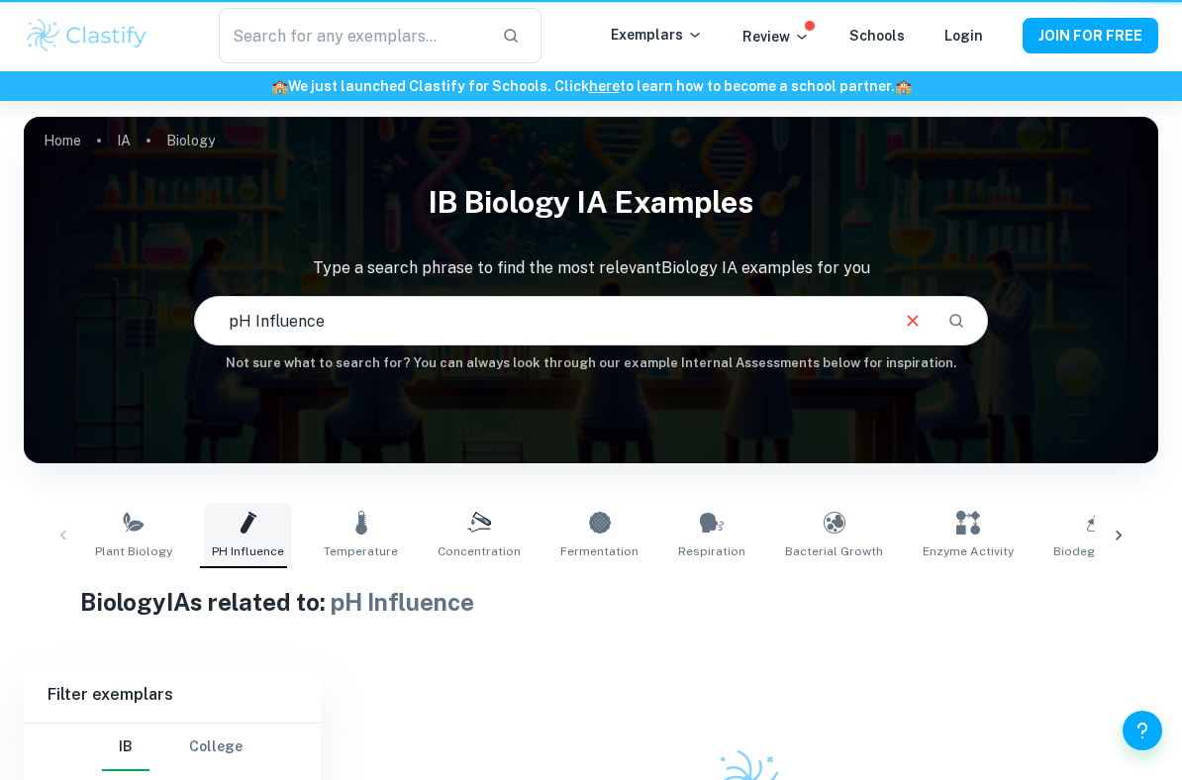
type input "pH Influence"
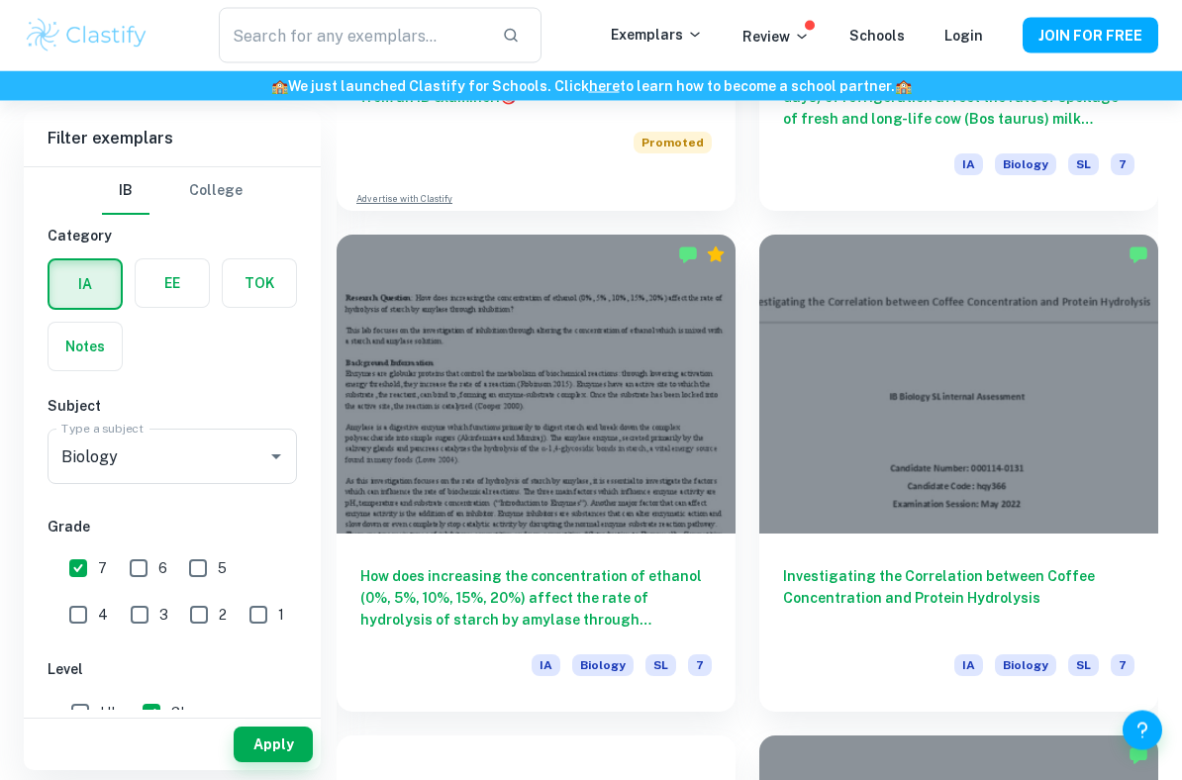
scroll to position [1436, 0]
click at [88, 566] on input "7" at bounding box center [78, 569] width 40 height 40
checkbox input "false"
click at [271, 742] on button "Apply" at bounding box center [273, 745] width 79 height 36
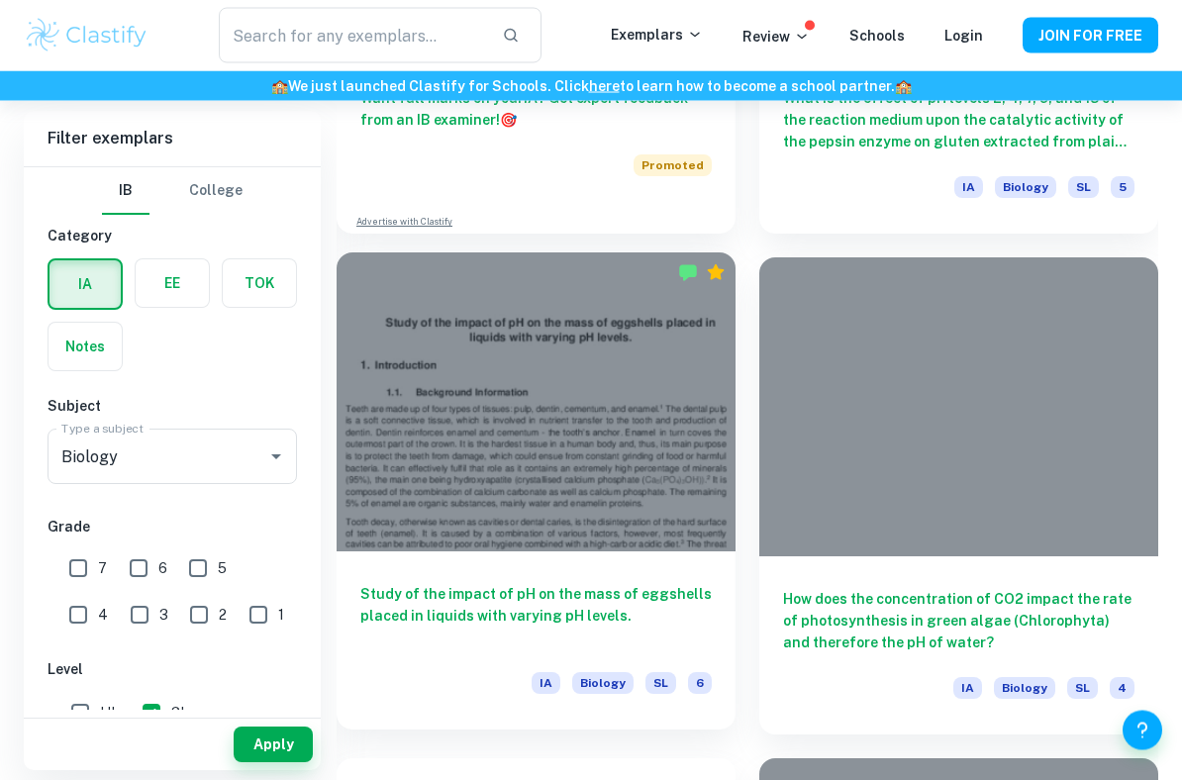
scroll to position [1413, 0]
click at [633, 617] on h6 "Study of the impact of pH on the mass of eggshells placed in liquids with varyi…" at bounding box center [536, 615] width 352 height 65
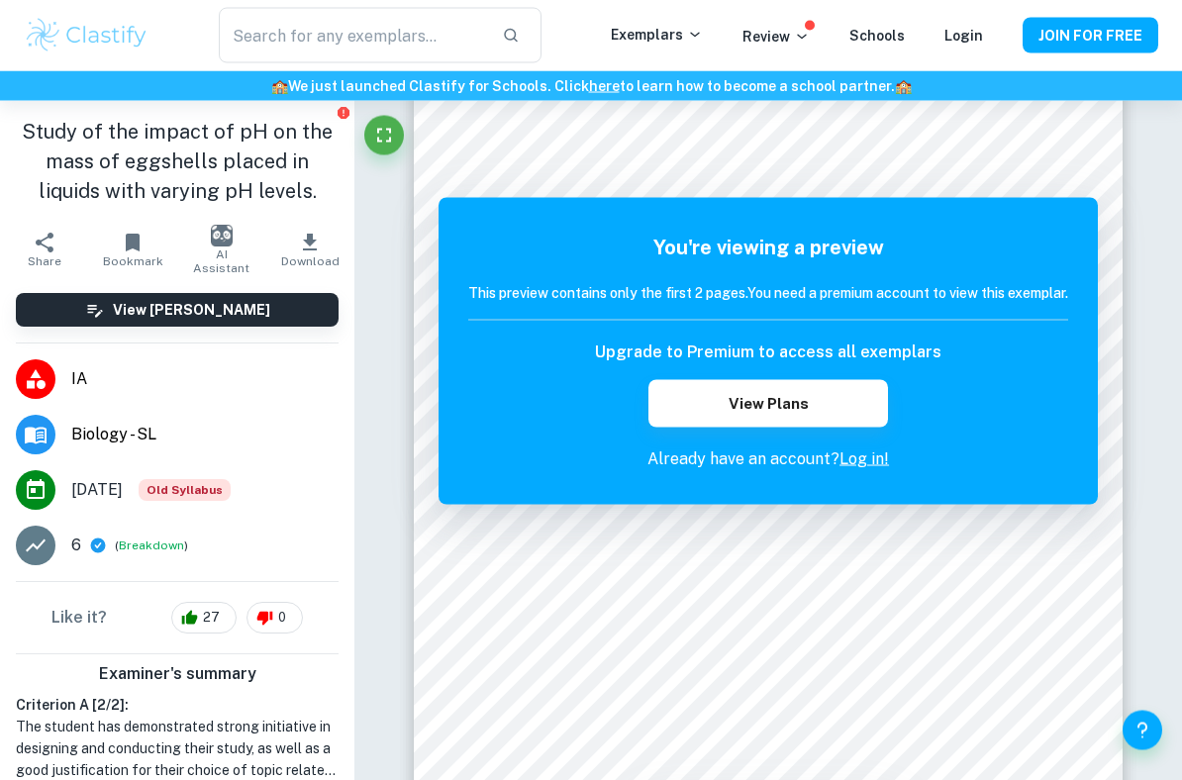
scroll to position [87, 0]
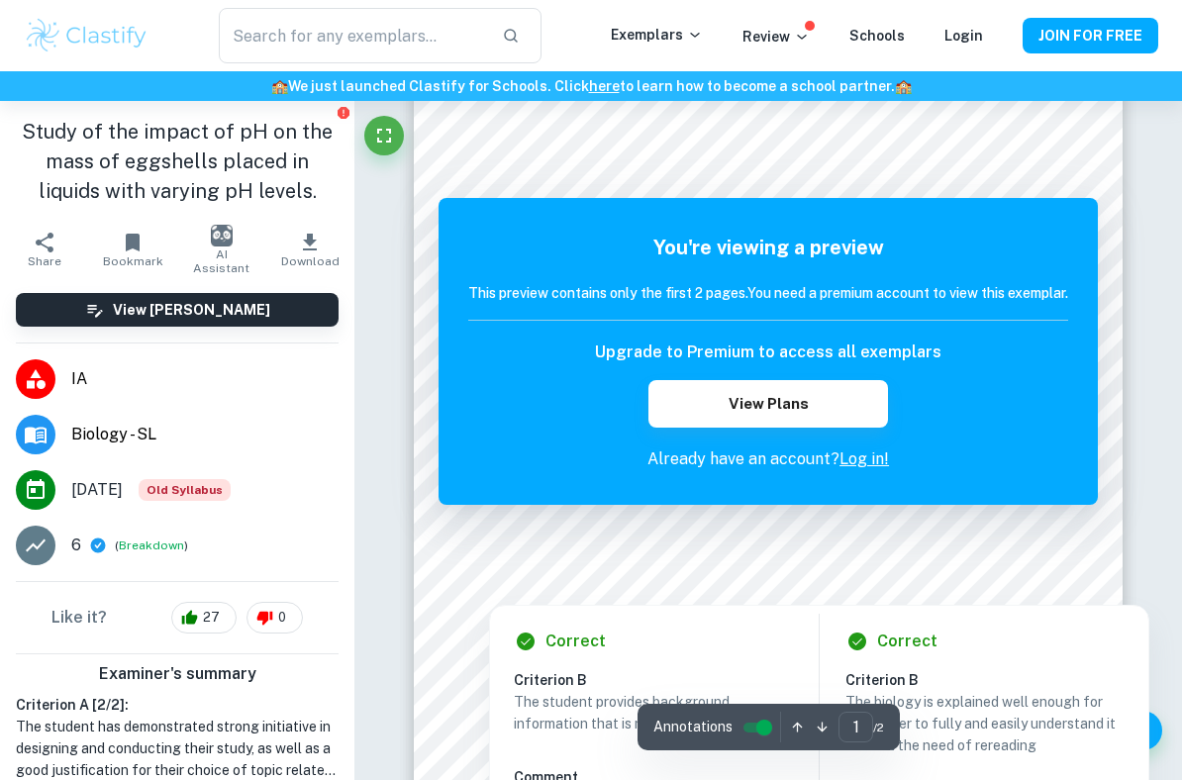
click at [993, 291] on h6 "This preview contains only the first 2 pages. You need a premium account to vie…" at bounding box center [768, 293] width 600 height 22
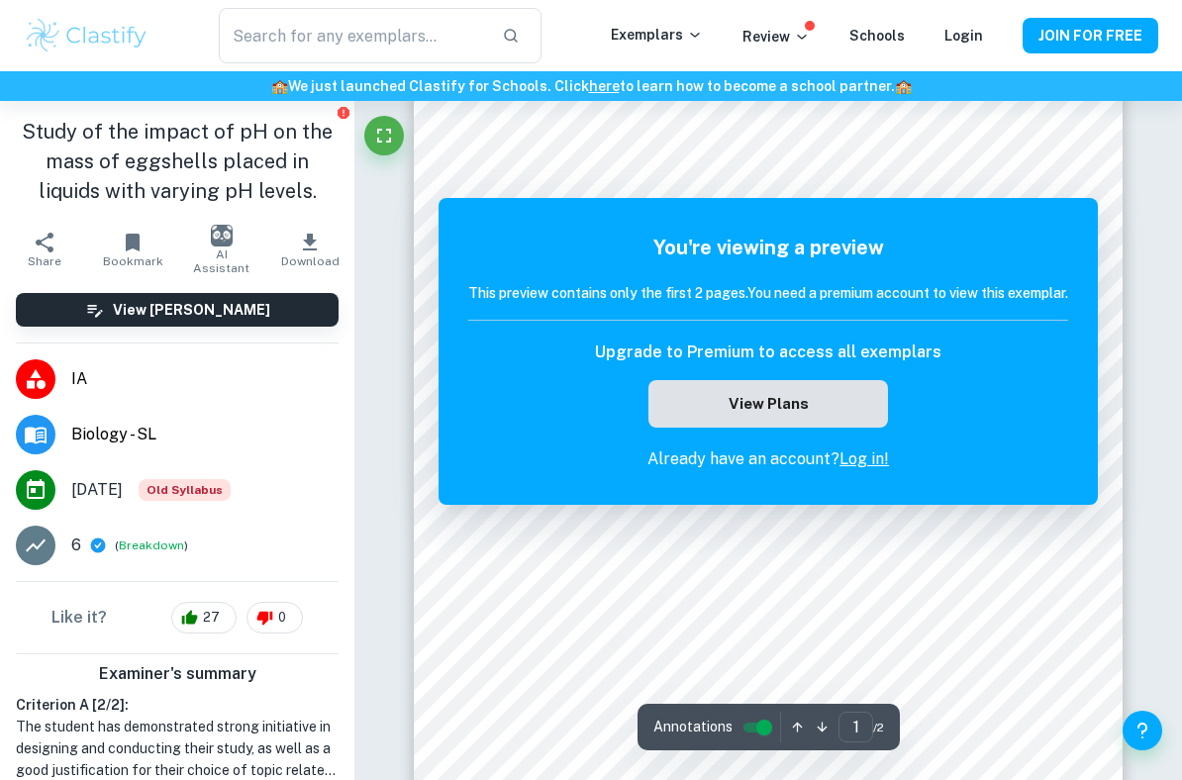
scroll to position [101, 0]
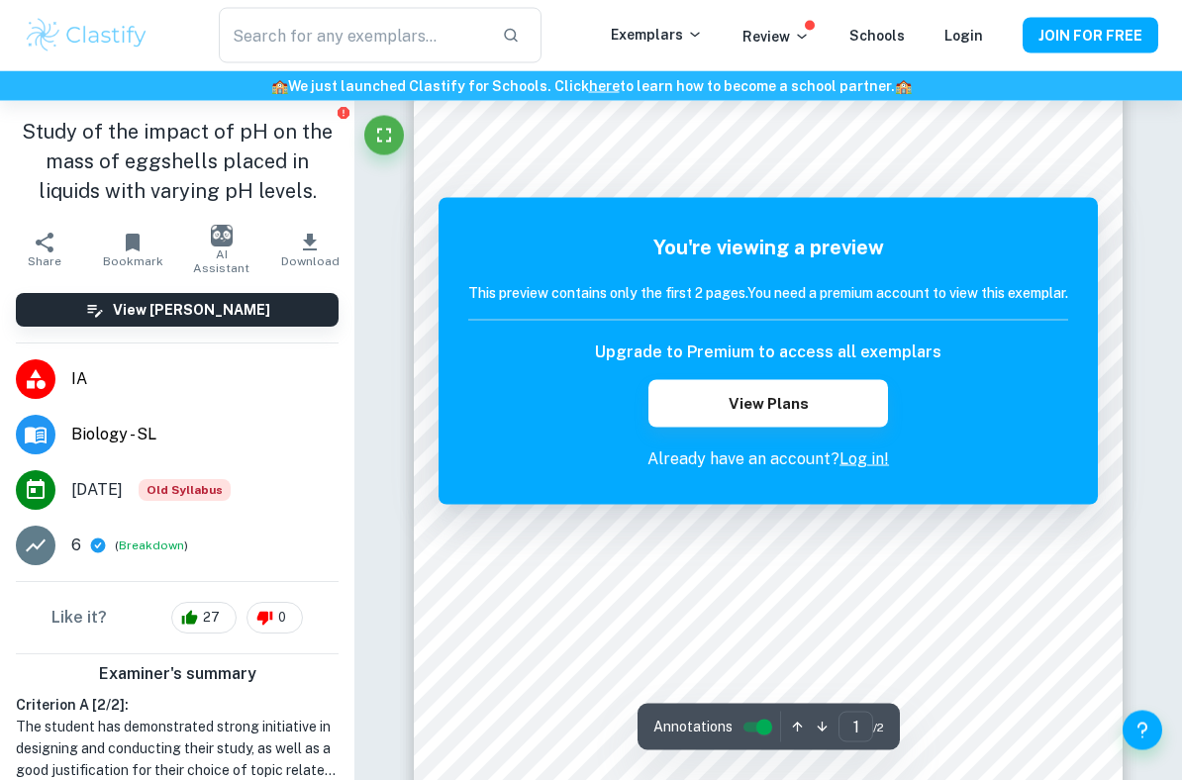
click at [845, 468] on link "Log in!" at bounding box center [865, 459] width 50 height 19
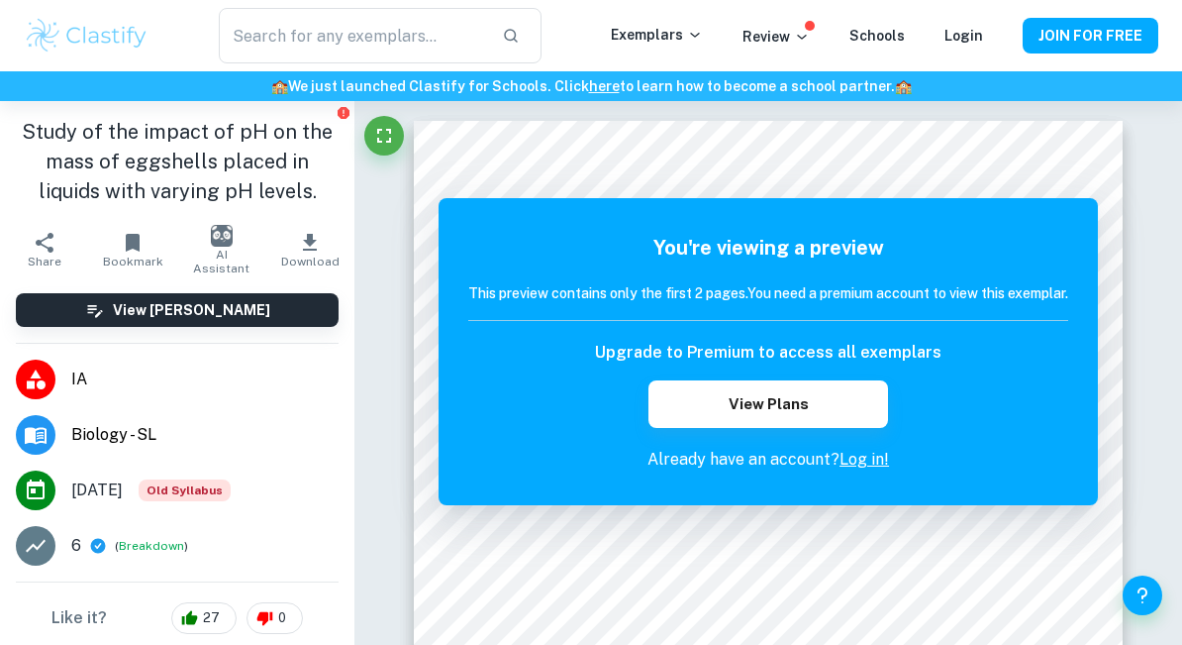
click at [344, 119] on icon "Report issue" at bounding box center [344, 113] width 12 height 12
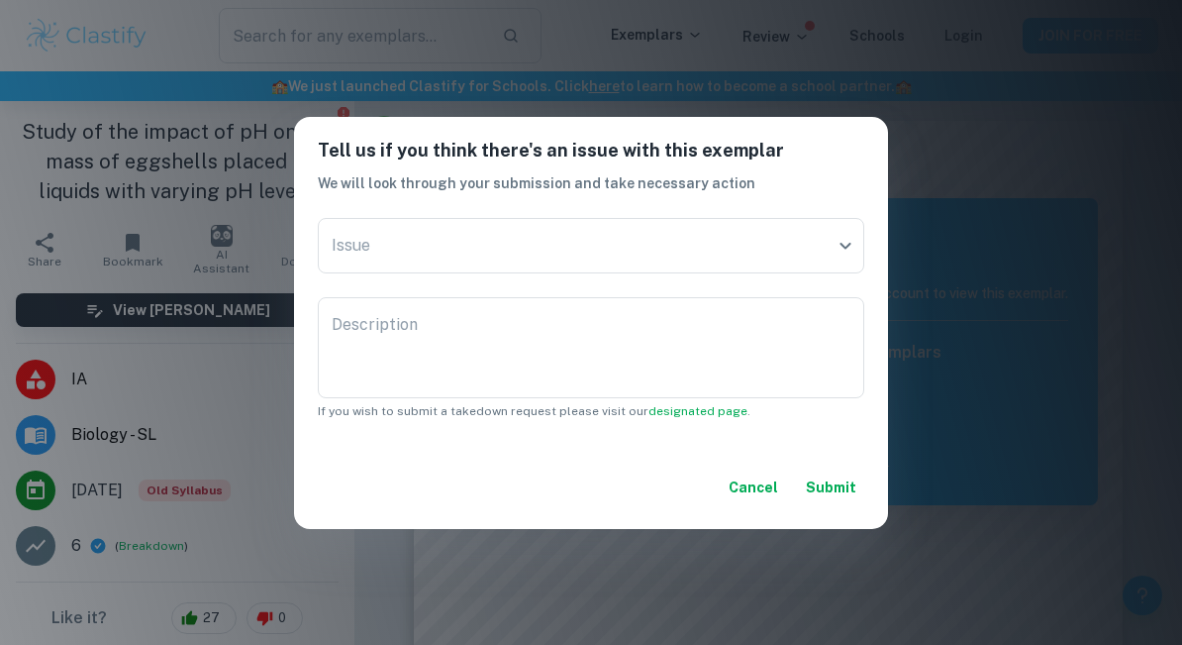
click at [947, 99] on div "Tell us if you think there's an issue with this exemplar We will look through y…" at bounding box center [591, 322] width 1182 height 645
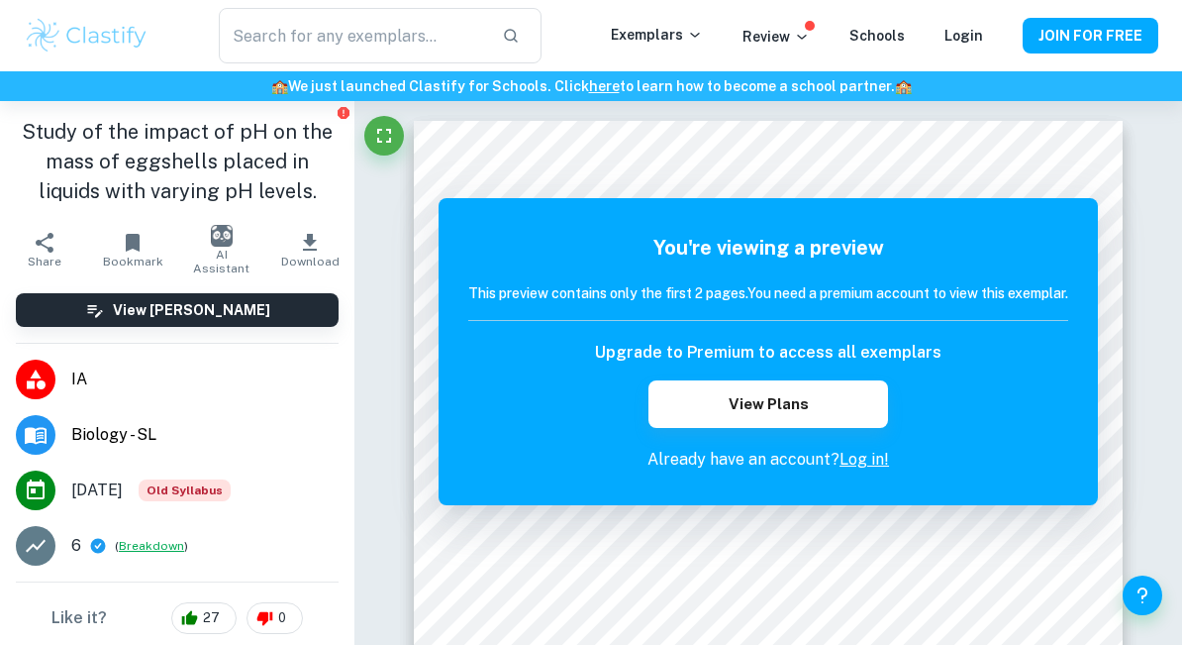
click at [156, 540] on button "Breakdown" at bounding box center [151, 546] width 65 height 18
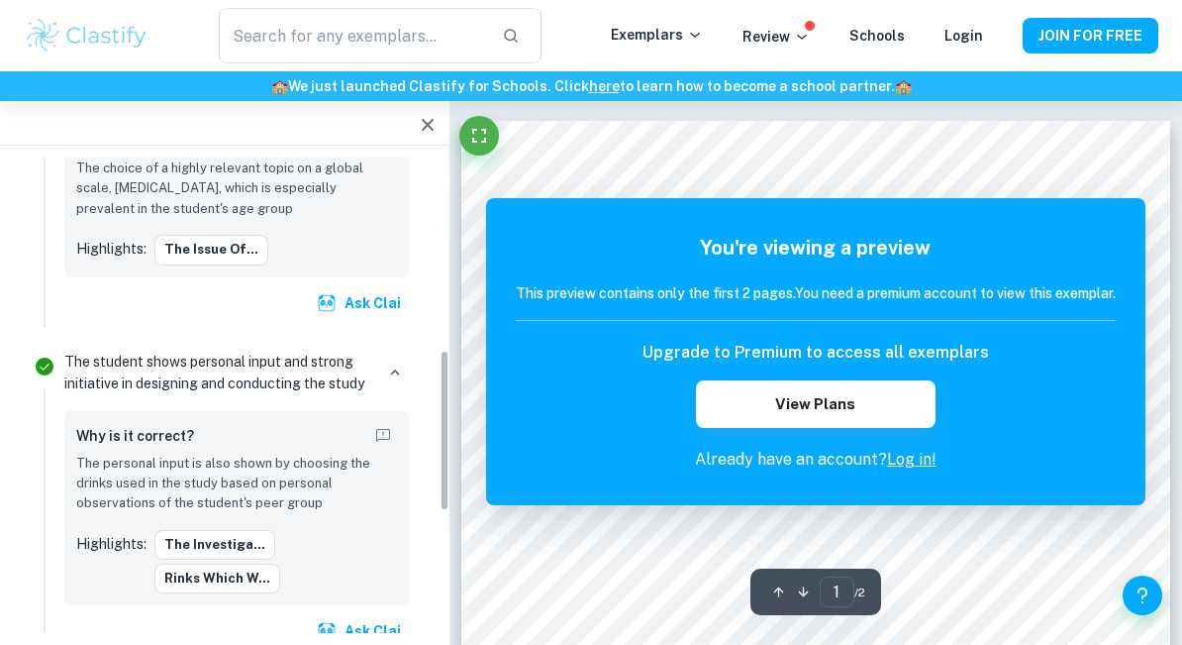
scroll to position [567, 0]
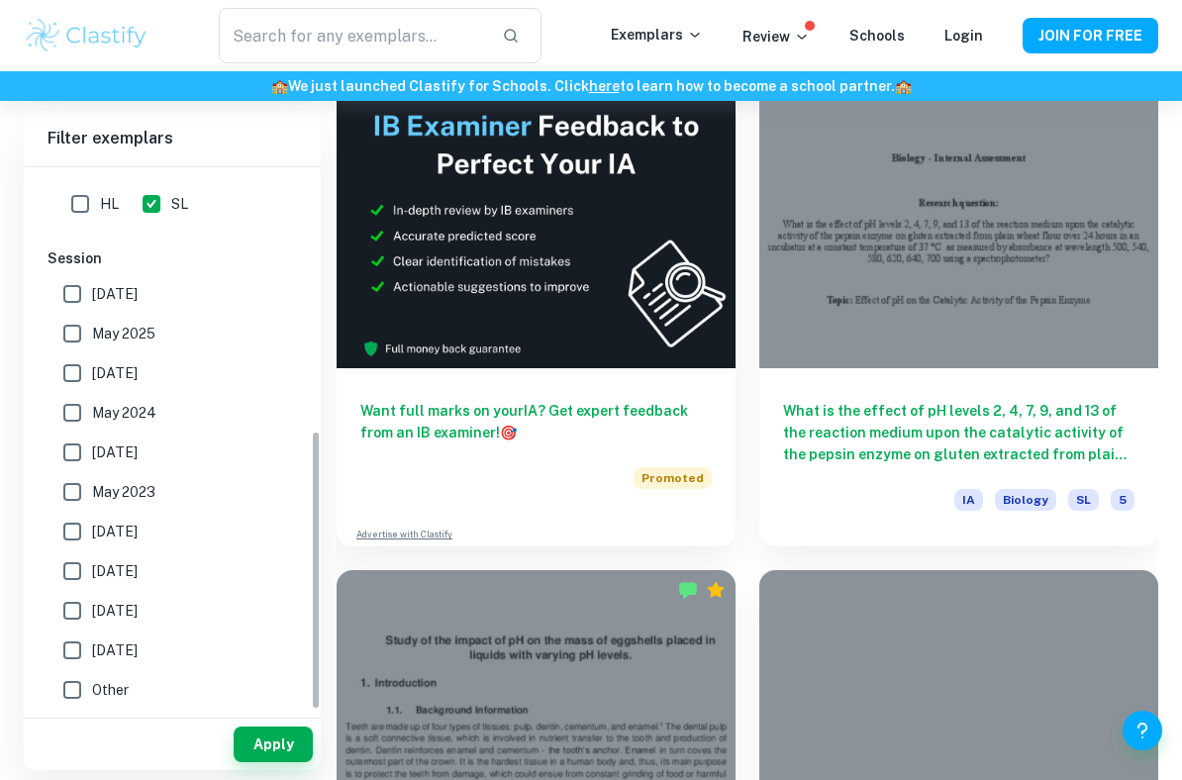
scroll to position [509, 0]
click at [138, 457] on span "November 2023" at bounding box center [115, 453] width 46 height 22
click at [92, 457] on input "November 2023" at bounding box center [72, 453] width 40 height 40
click at [284, 754] on button "Apply" at bounding box center [273, 745] width 79 height 36
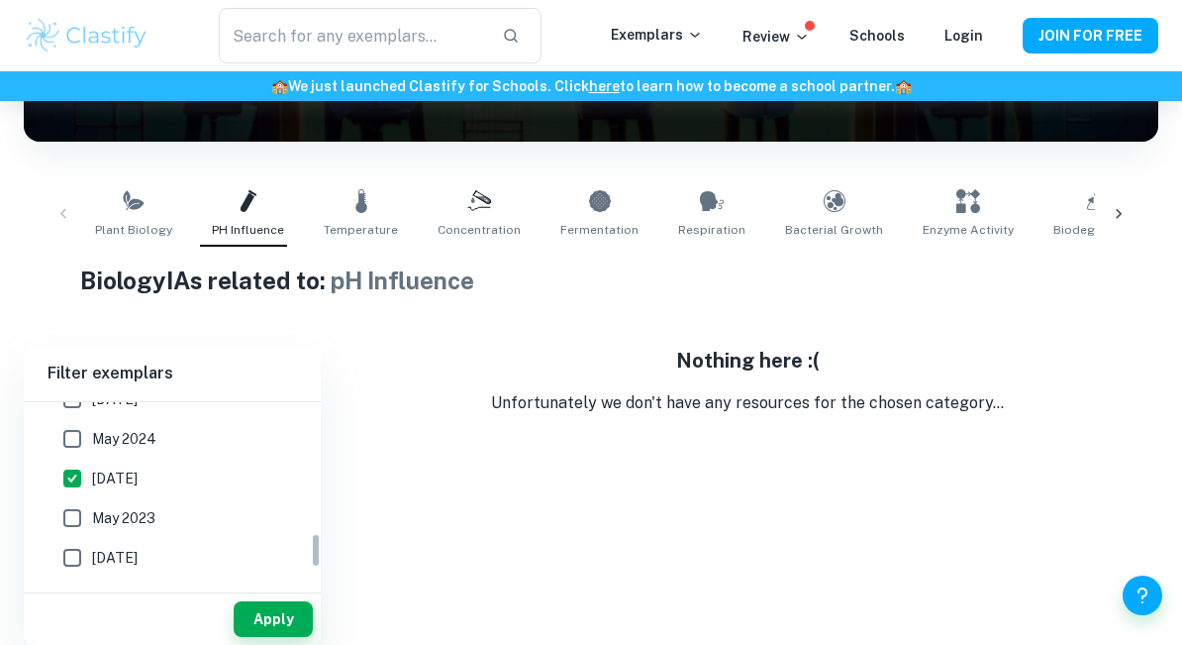
scroll to position [320, 0]
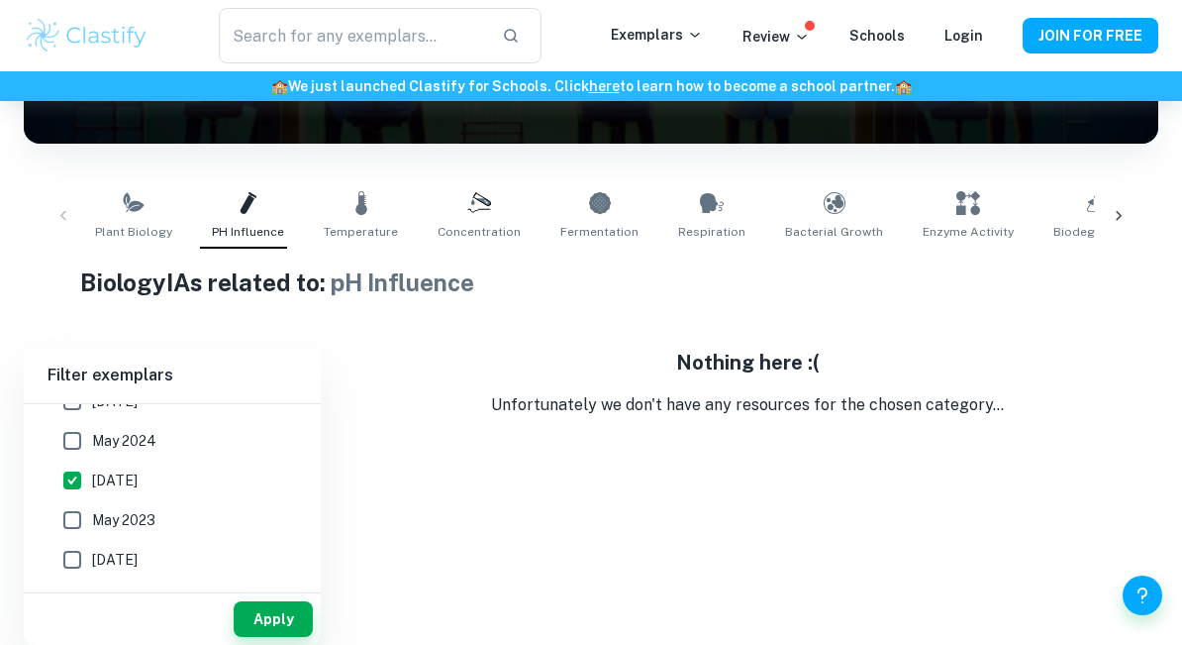
click at [138, 485] on span "November 2023" at bounding box center [115, 480] width 46 height 22
click at [92, 485] on input "November 2023" at bounding box center [72, 480] width 40 height 40
checkbox input "false"
click at [273, 617] on button "Apply" at bounding box center [273, 619] width 79 height 36
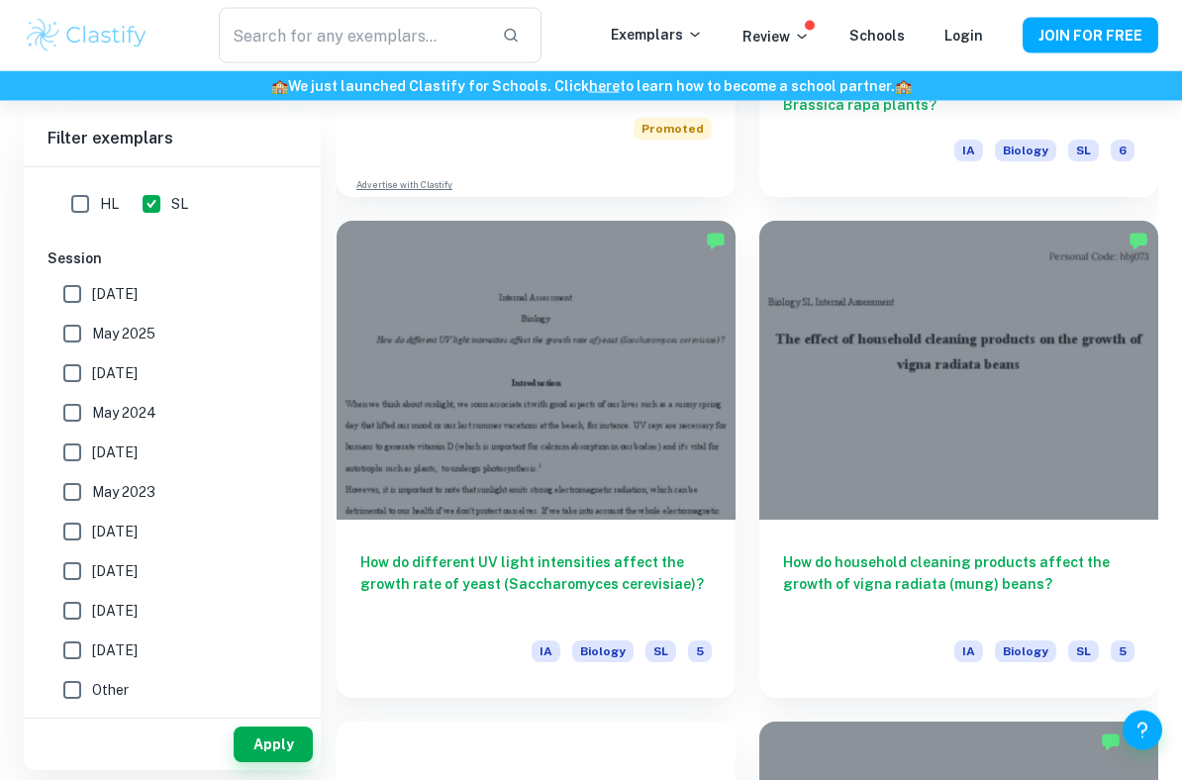
scroll to position [9471, 0]
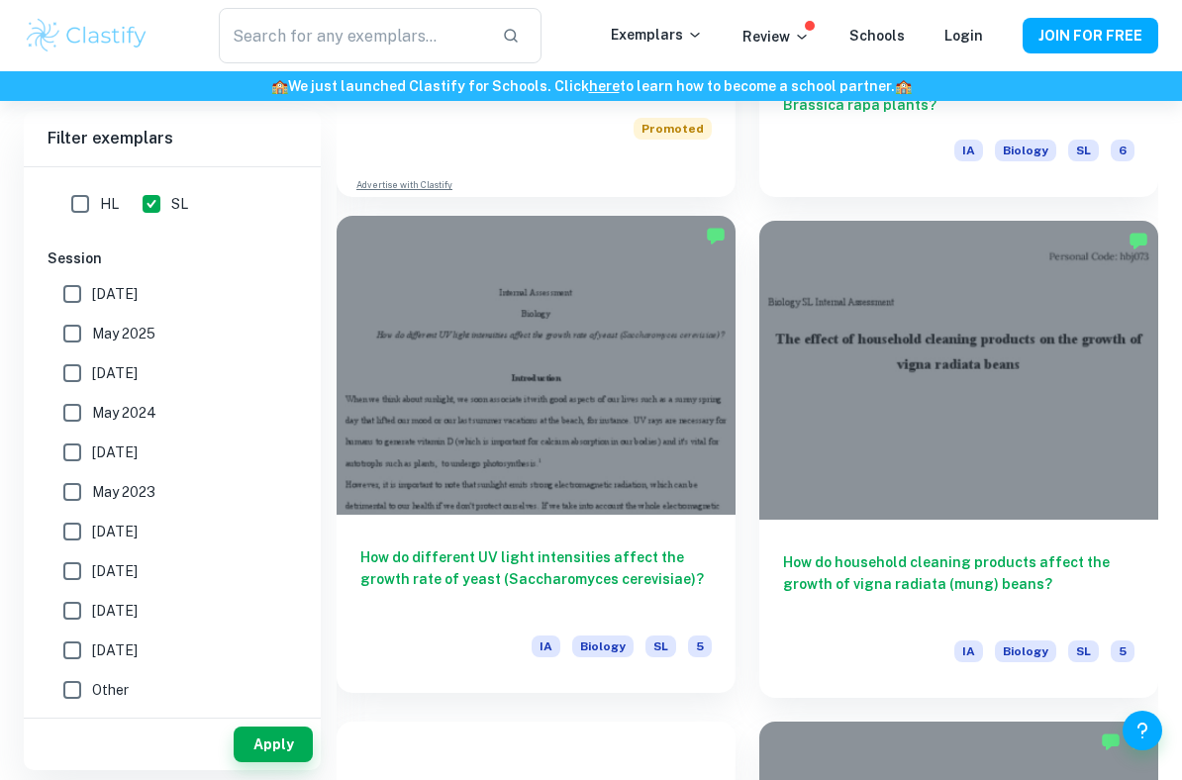
click at [708, 547] on h6 "How do different UV light intensities affect the growth rate of yeast (Saccharo…" at bounding box center [536, 579] width 352 height 65
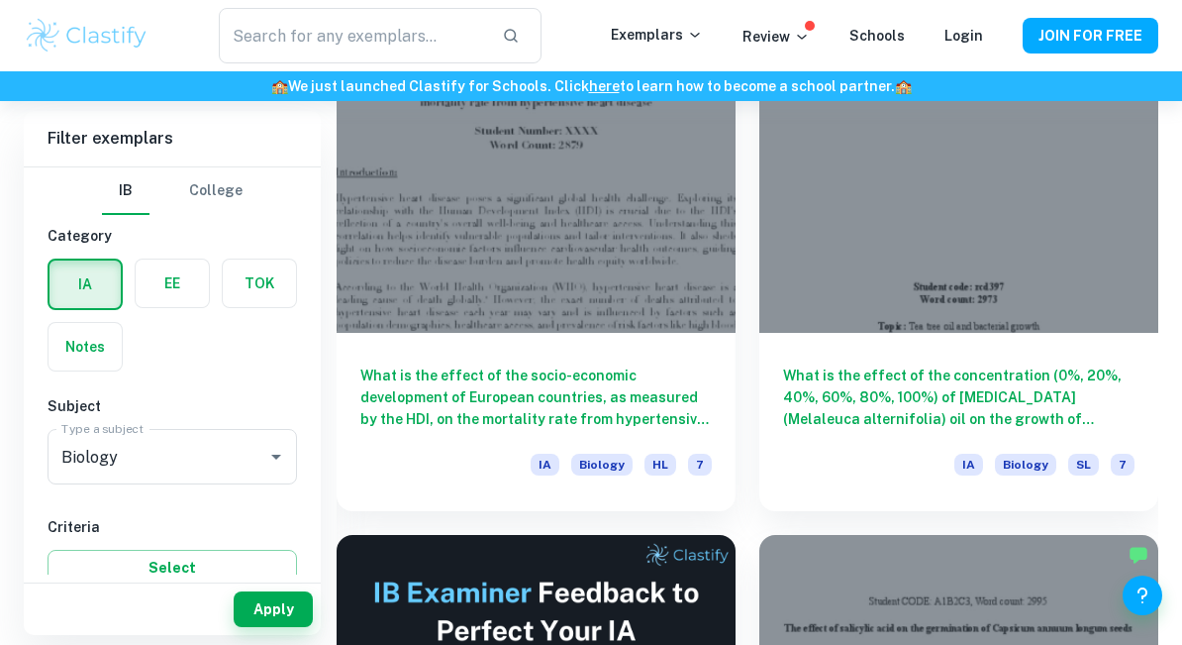
scroll to position [628, 0]
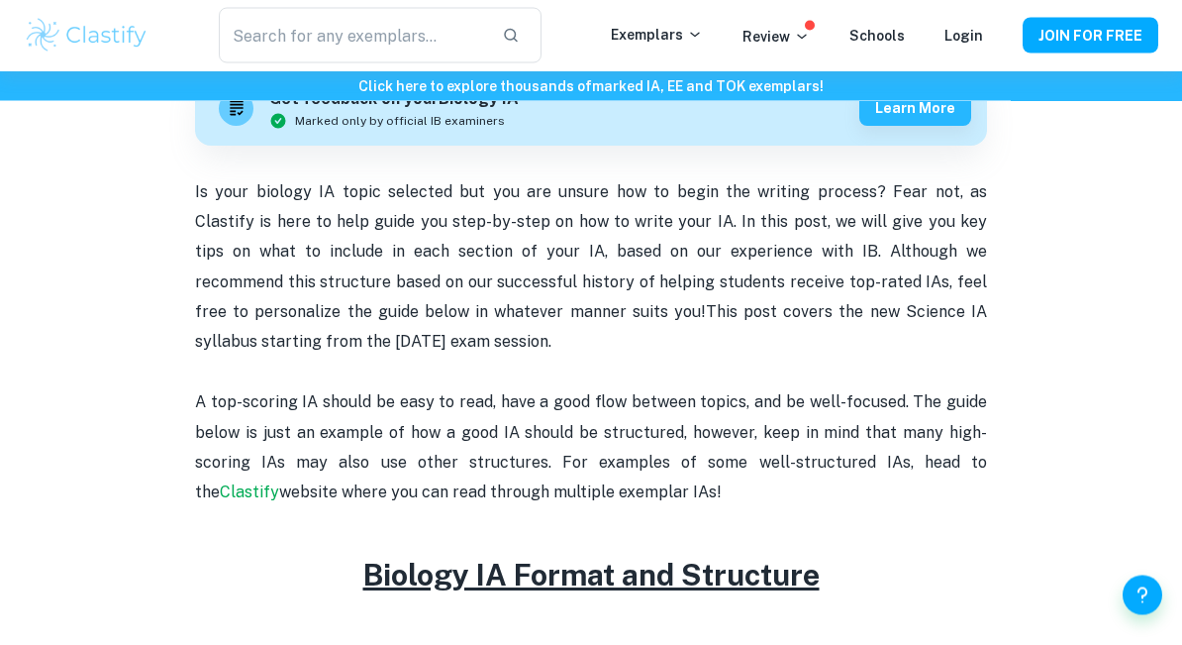
scroll to position [617, 0]
